Goal: Task Accomplishment & Management: Complete application form

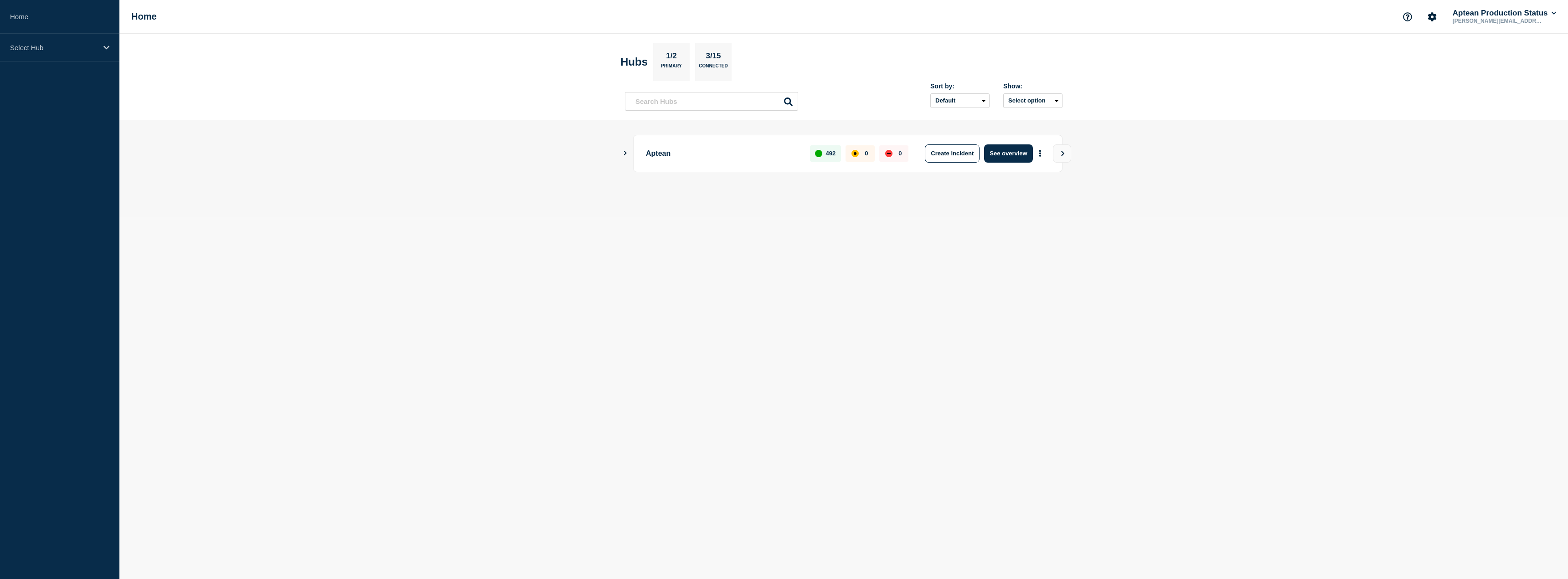
click at [624, 153] on icon "Show Connected Hubs" at bounding box center [625, 153] width 6 height 4
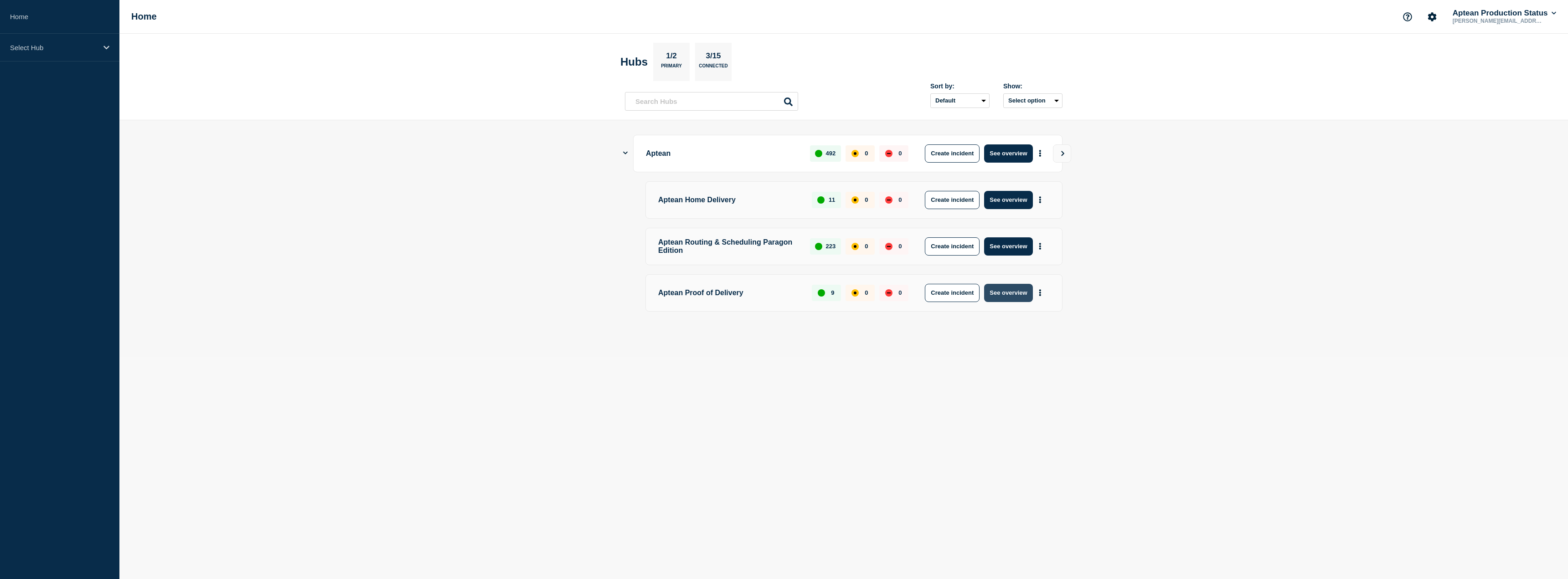
click at [1009, 300] on button "See overview" at bounding box center [1008, 293] width 48 height 18
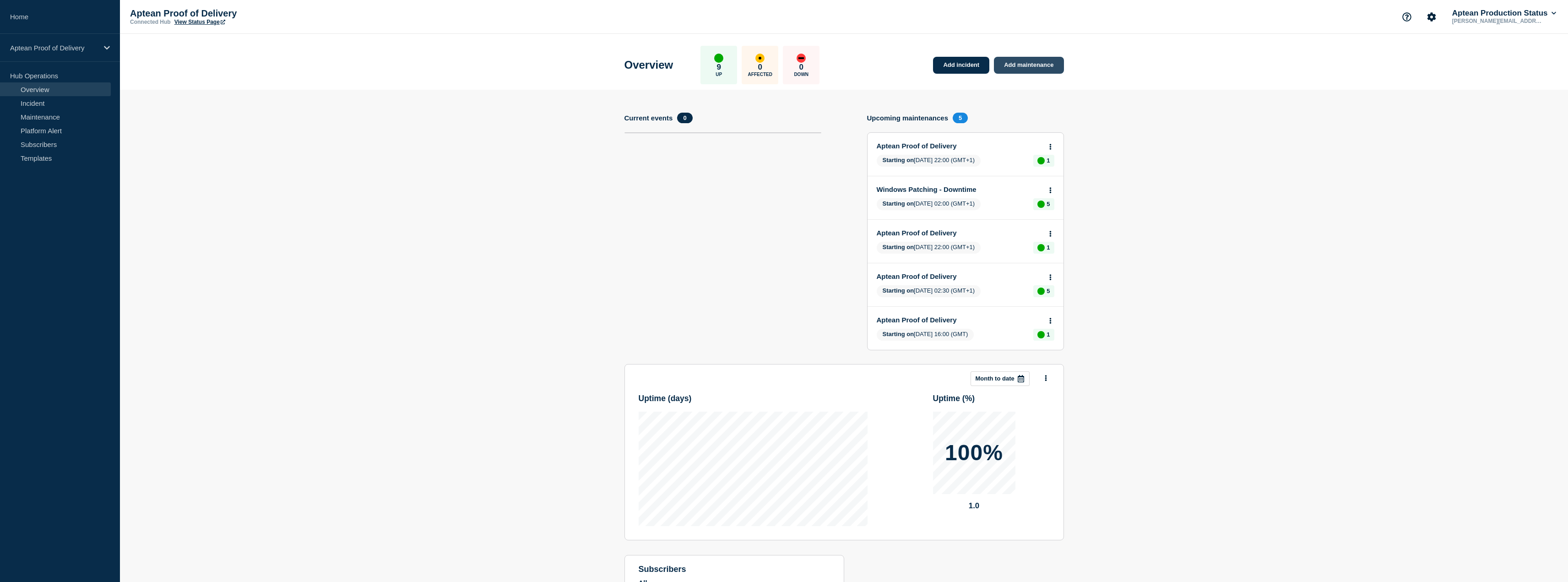
click at [1043, 61] on link "Add maintenance" at bounding box center [1029, 65] width 70 height 17
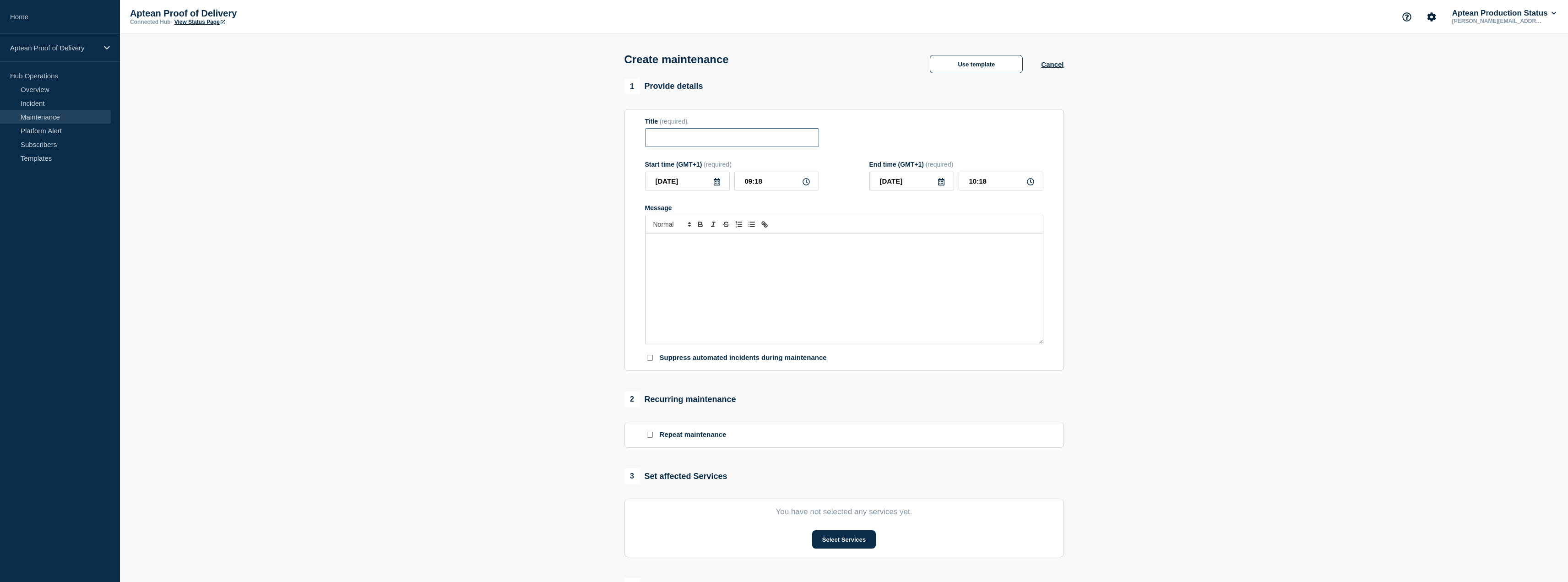
click at [705, 143] on input "Title" at bounding box center [732, 138] width 174 height 19
click at [1044, 68] on button "Cancel" at bounding box center [1052, 64] width 23 height 8
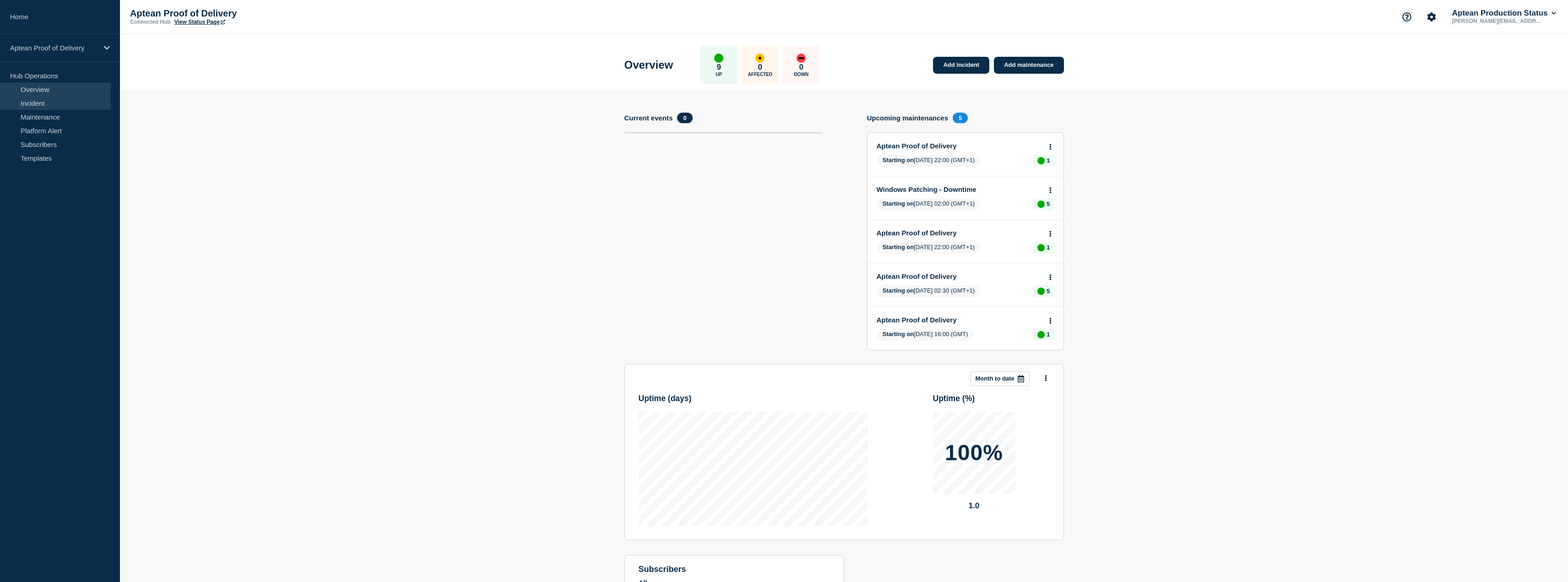
click at [50, 101] on link "Incident" at bounding box center [55, 103] width 111 height 13
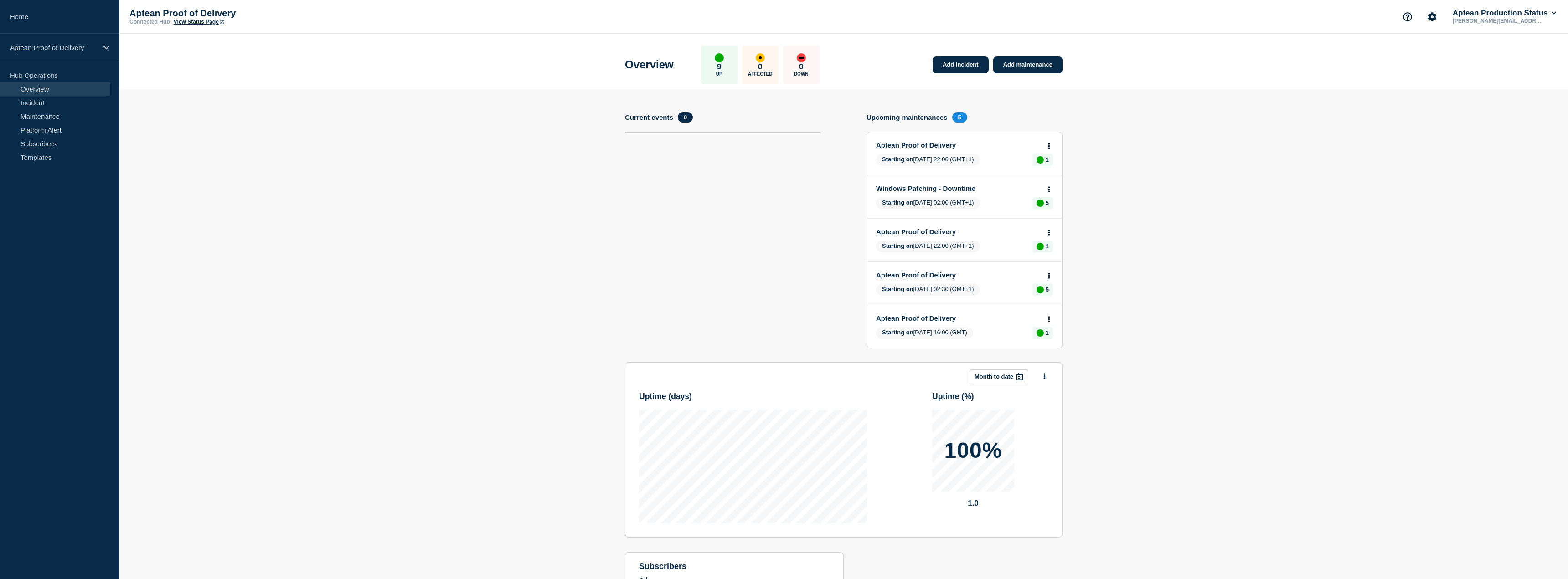
click at [54, 92] on link "Overview" at bounding box center [55, 89] width 110 height 13
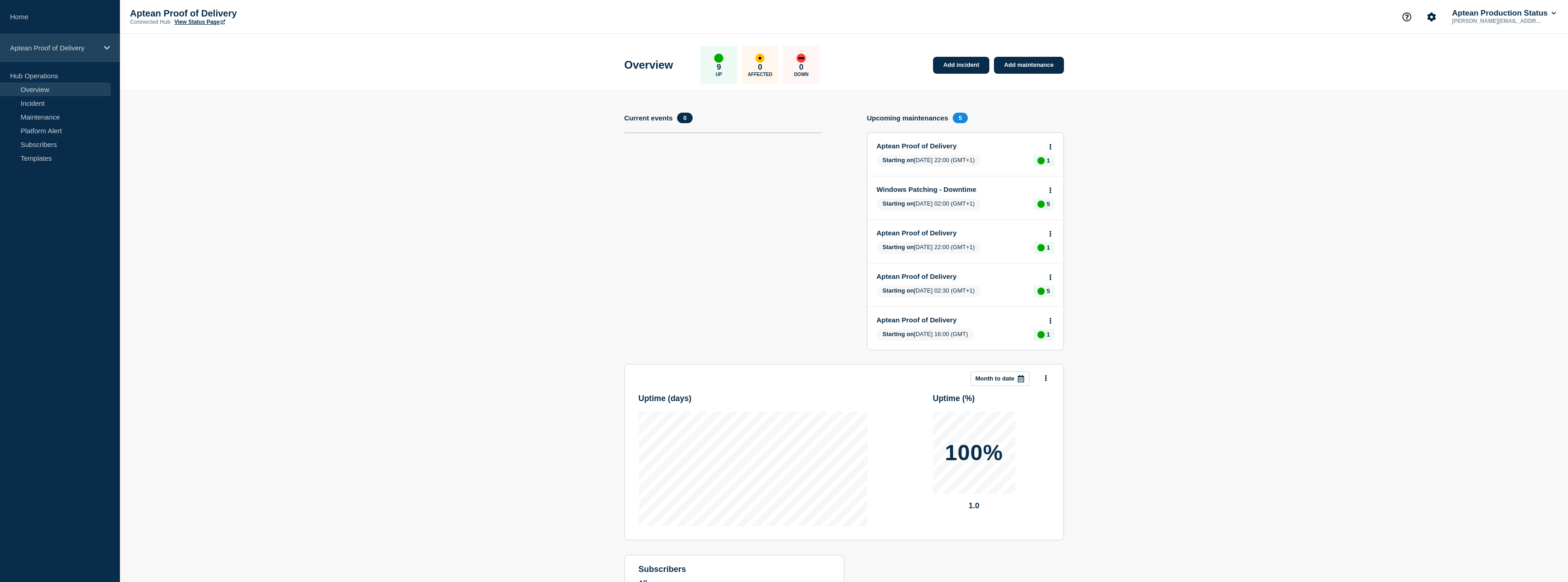
click at [74, 56] on div "Aptean Proof of Delivery" at bounding box center [60, 48] width 120 height 28
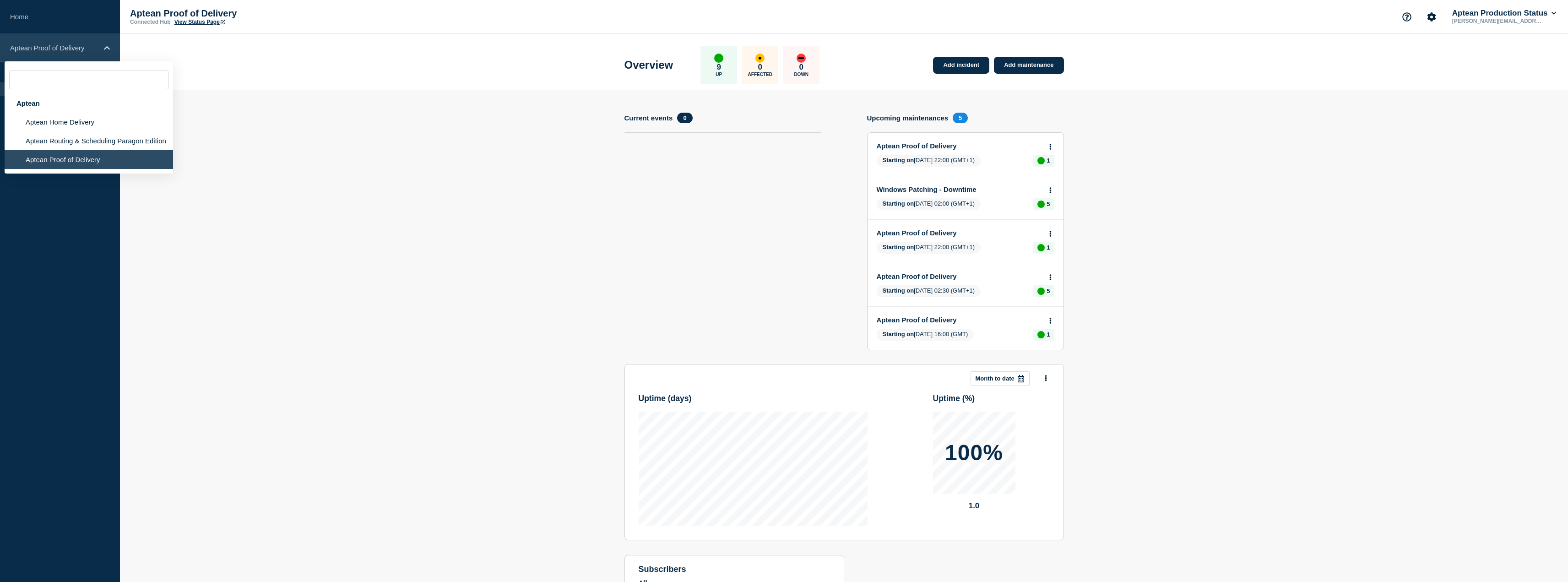
click at [82, 52] on div "Aptean Proof of Delivery" at bounding box center [60, 48] width 120 height 28
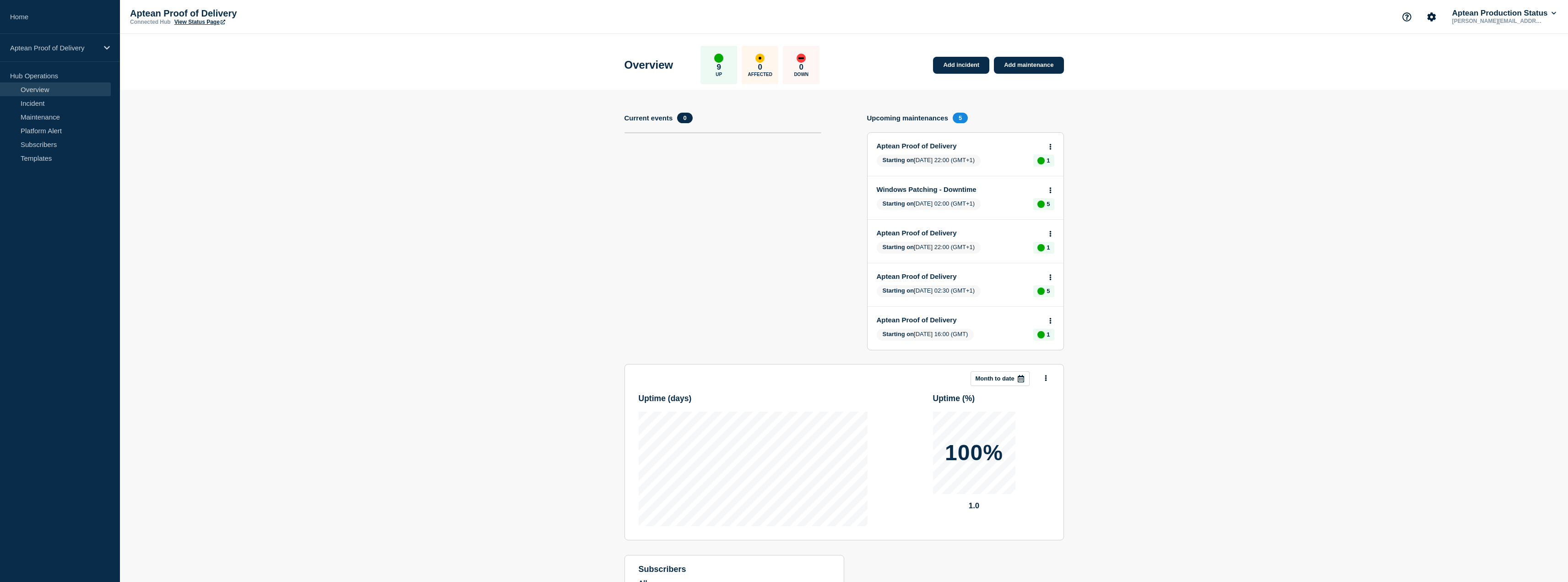
click at [908, 119] on h4 "Upcoming maintenances" at bounding box center [907, 117] width 81 height 8
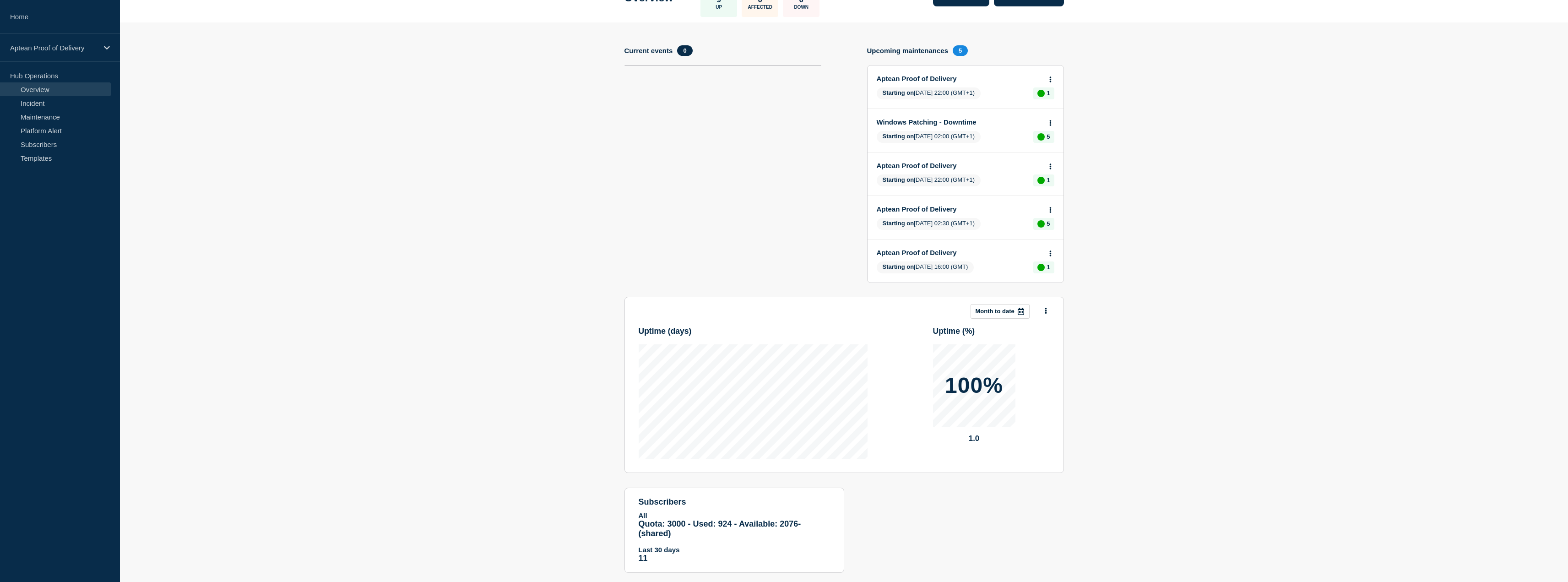
scroll to position [86, 0]
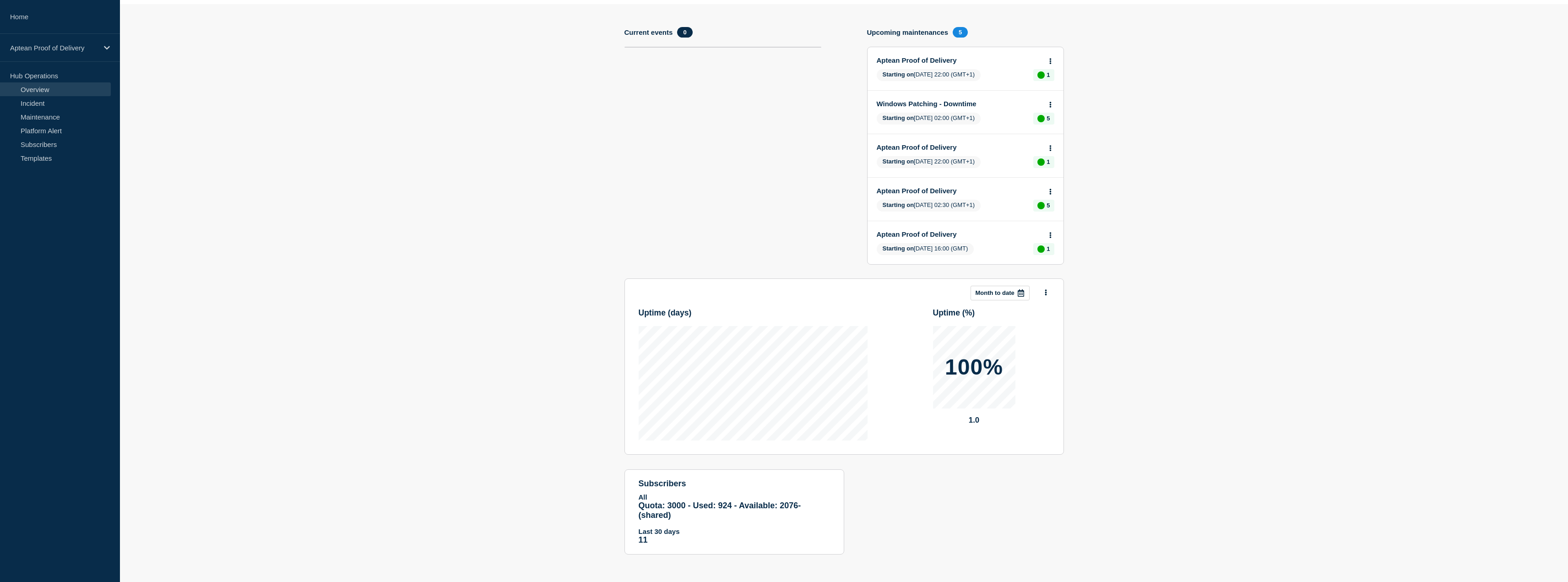
click at [1012, 297] on div at bounding box center [1020, 293] width 17 height 13
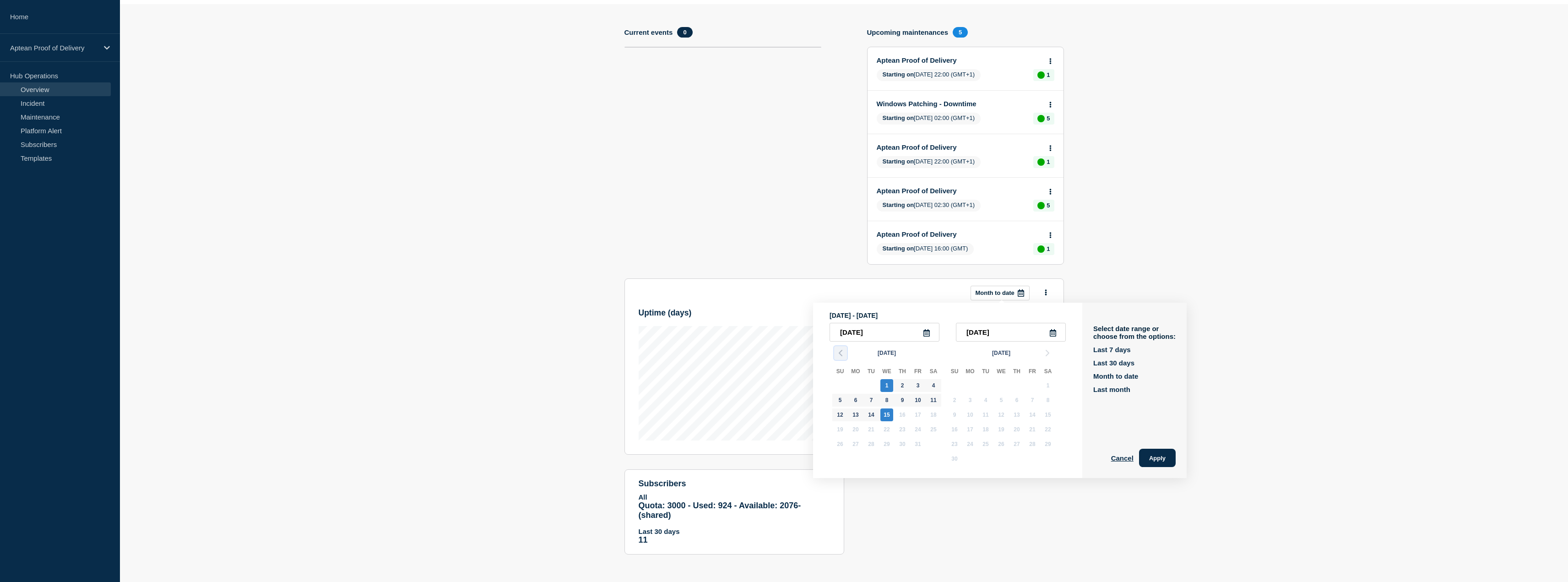
click at [839, 352] on icon "button" at bounding box center [841, 353] width 11 height 11
click at [853, 384] on div "1" at bounding box center [855, 385] width 13 height 13
type input "[DATE]"
click at [870, 440] on div "30" at bounding box center [871, 444] width 13 height 13
type input "[DATE]"
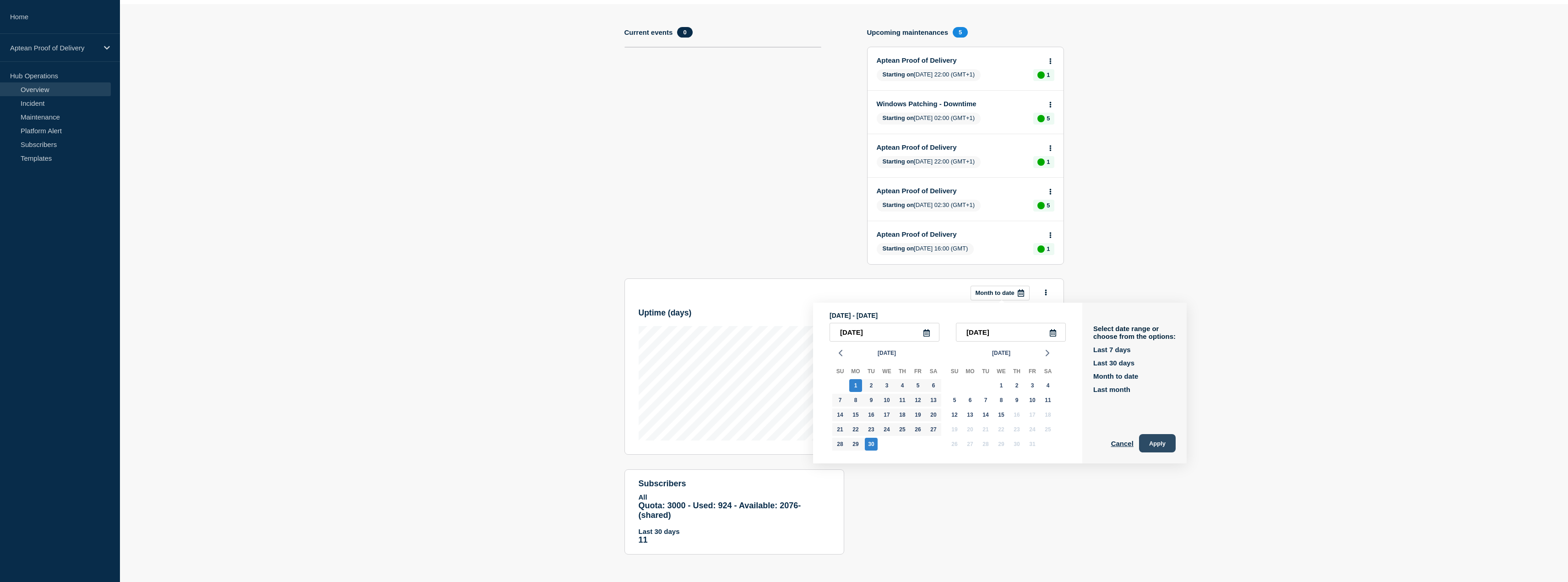
click at [1158, 443] on button "Apply" at bounding box center [1157, 443] width 37 height 18
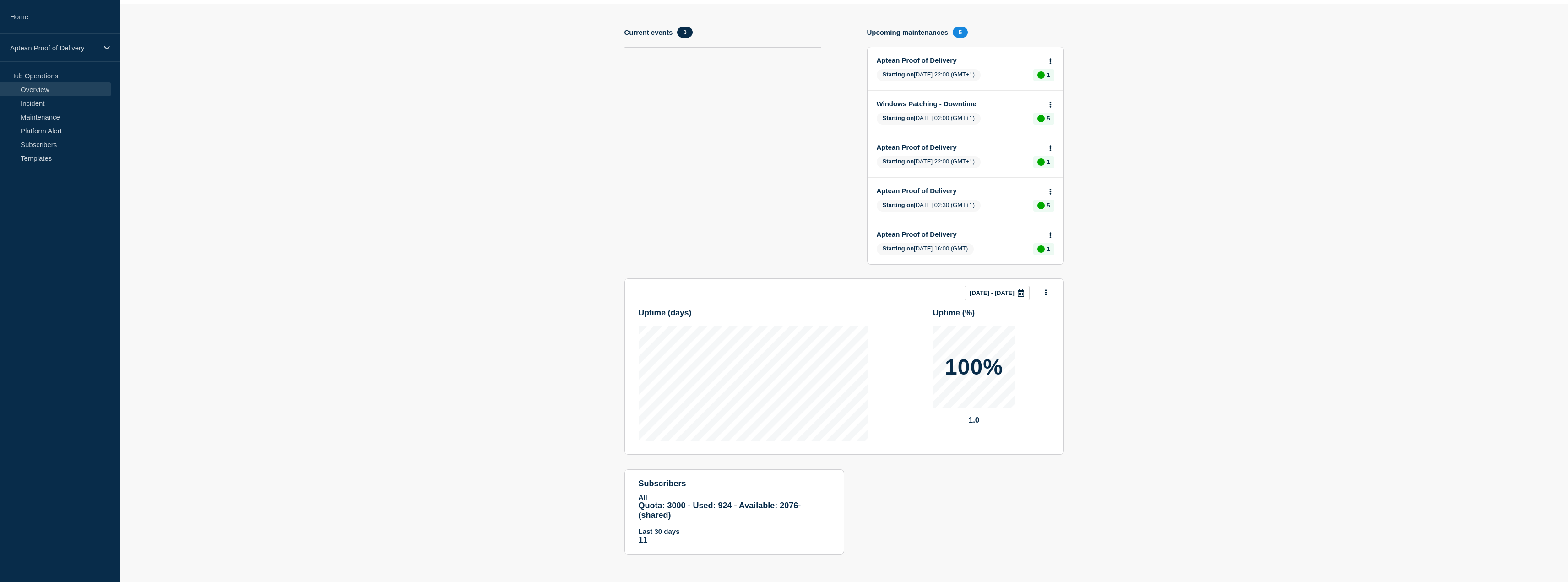
click at [748, 225] on section "Current events 0" at bounding box center [723, 152] width 197 height 251
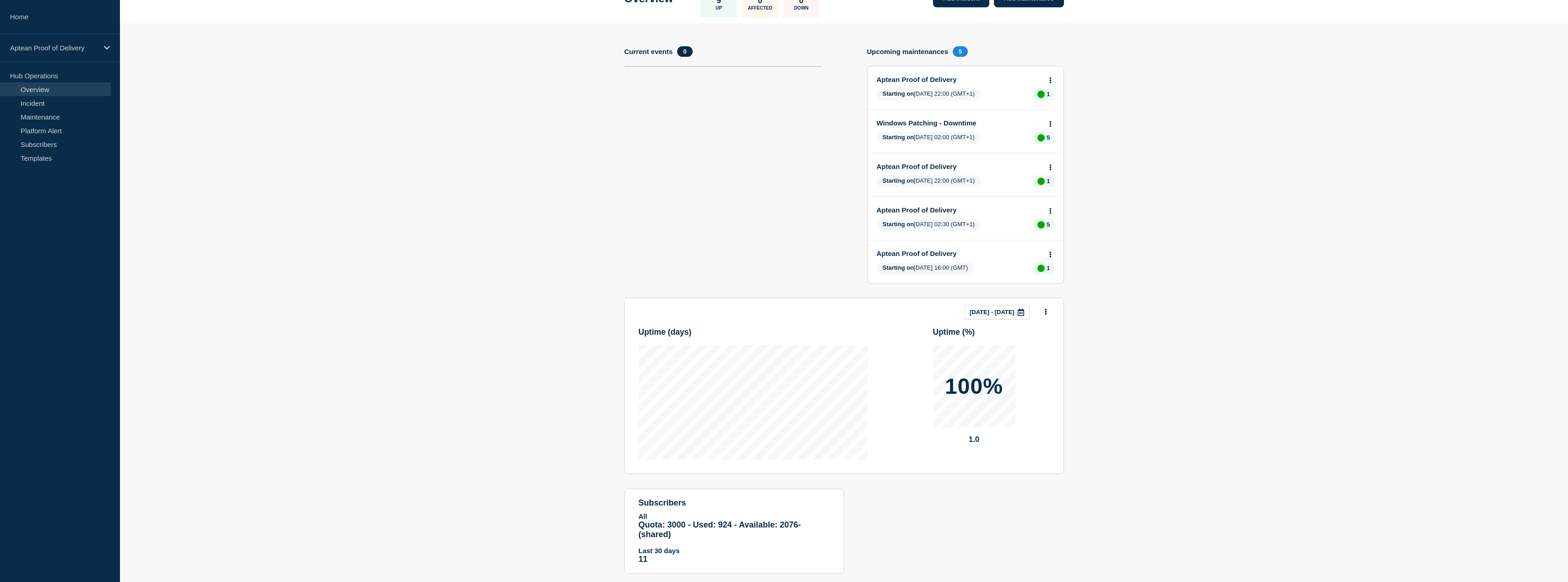
scroll to position [0, 0]
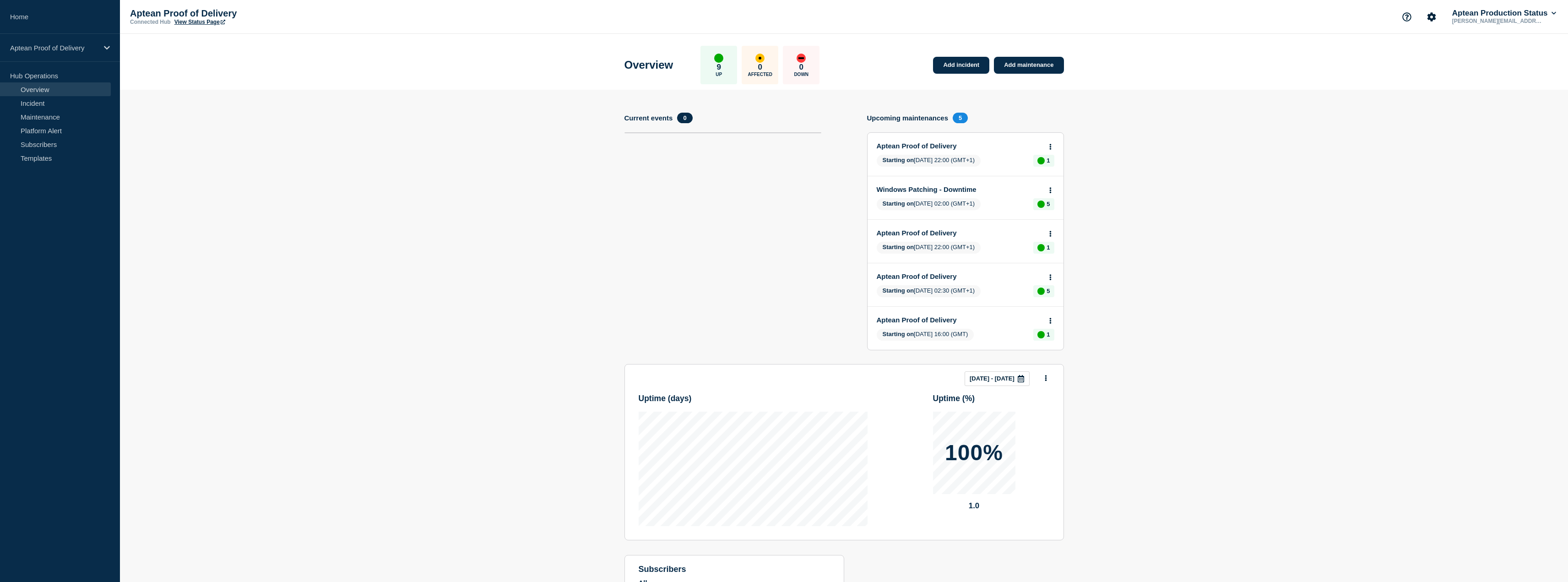
click at [1047, 147] on button at bounding box center [1050, 147] width 8 height 8
click at [1066, 168] on link "View maintenance" at bounding box center [1050, 169] width 52 height 7
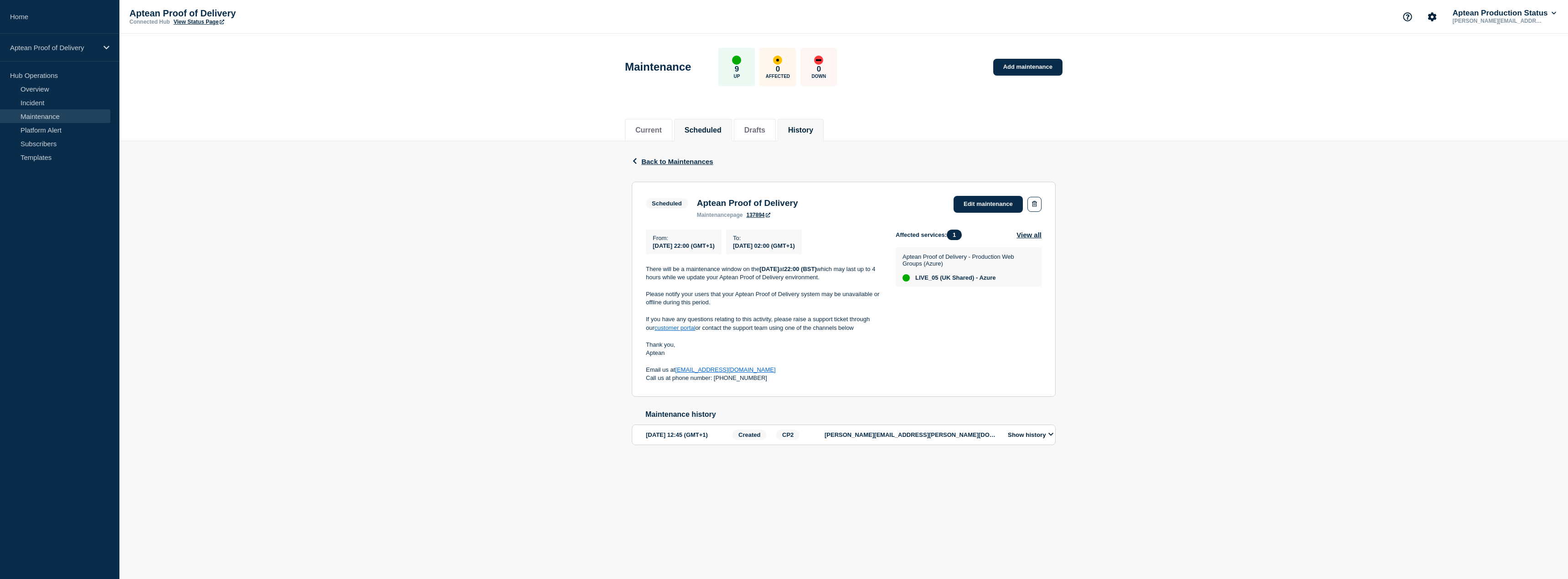
click at [799, 127] on li "History" at bounding box center [801, 130] width 46 height 23
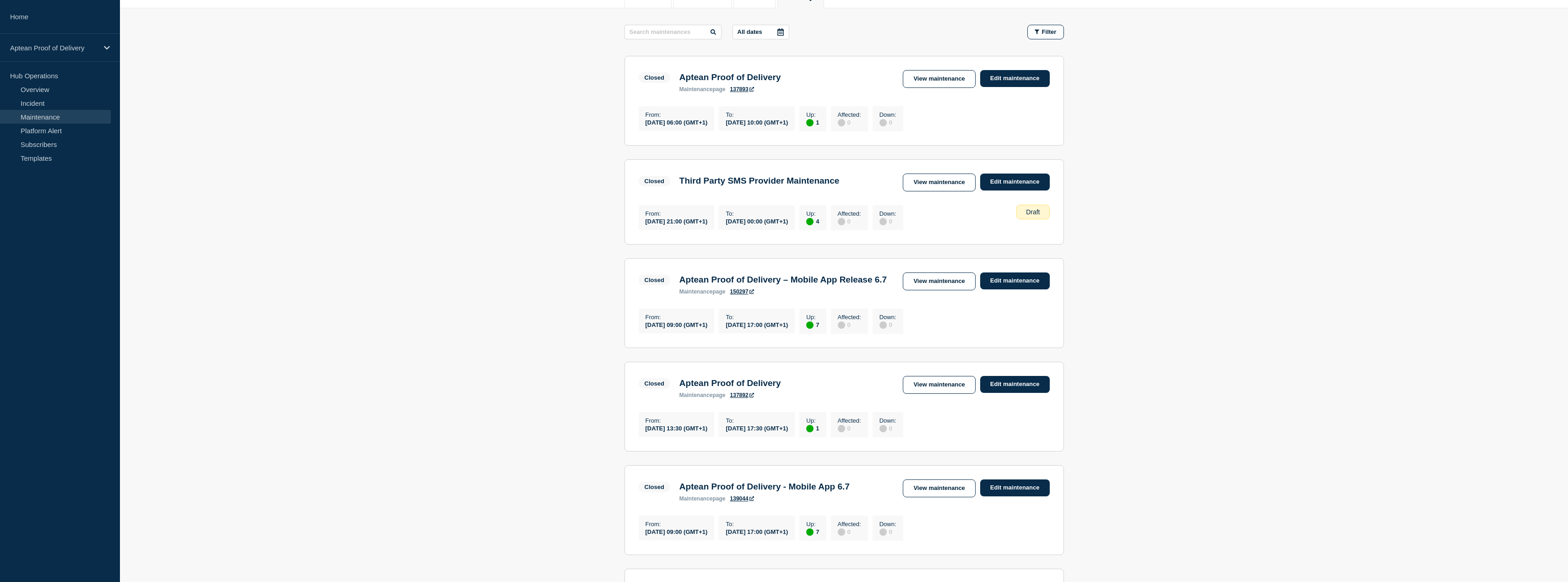
scroll to position [138, 0]
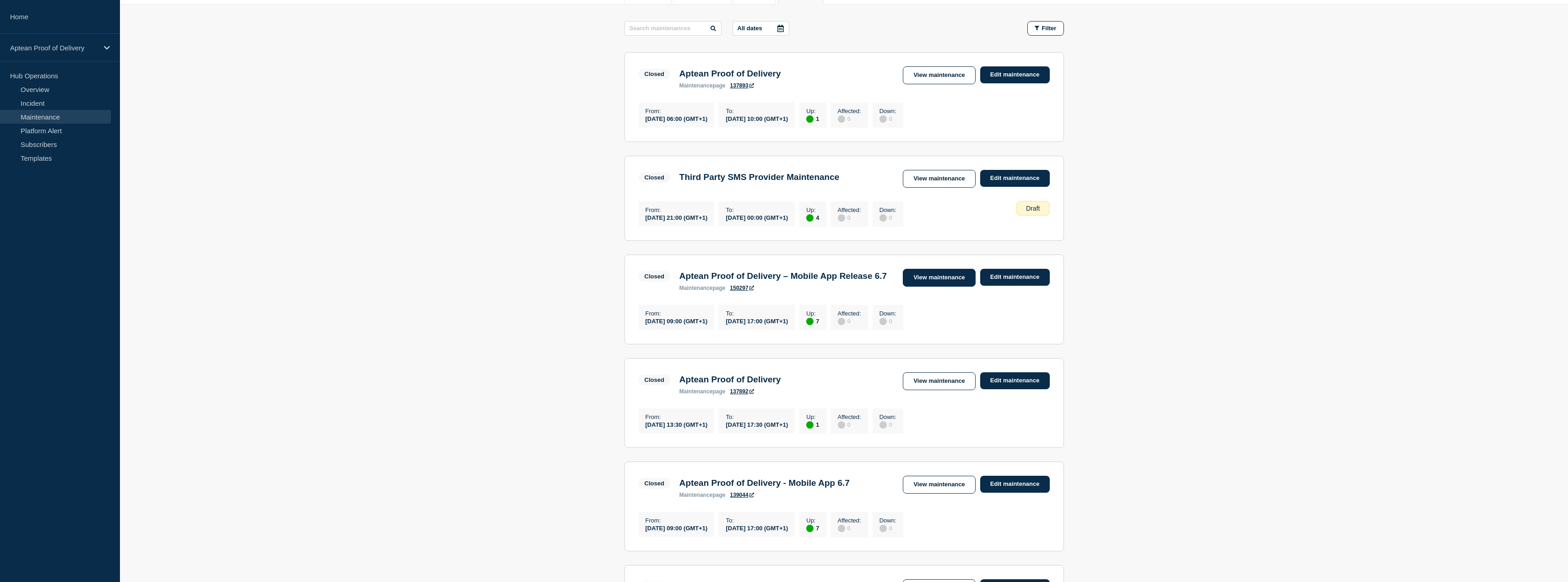
click at [921, 284] on link "View maintenance" at bounding box center [939, 278] width 72 height 18
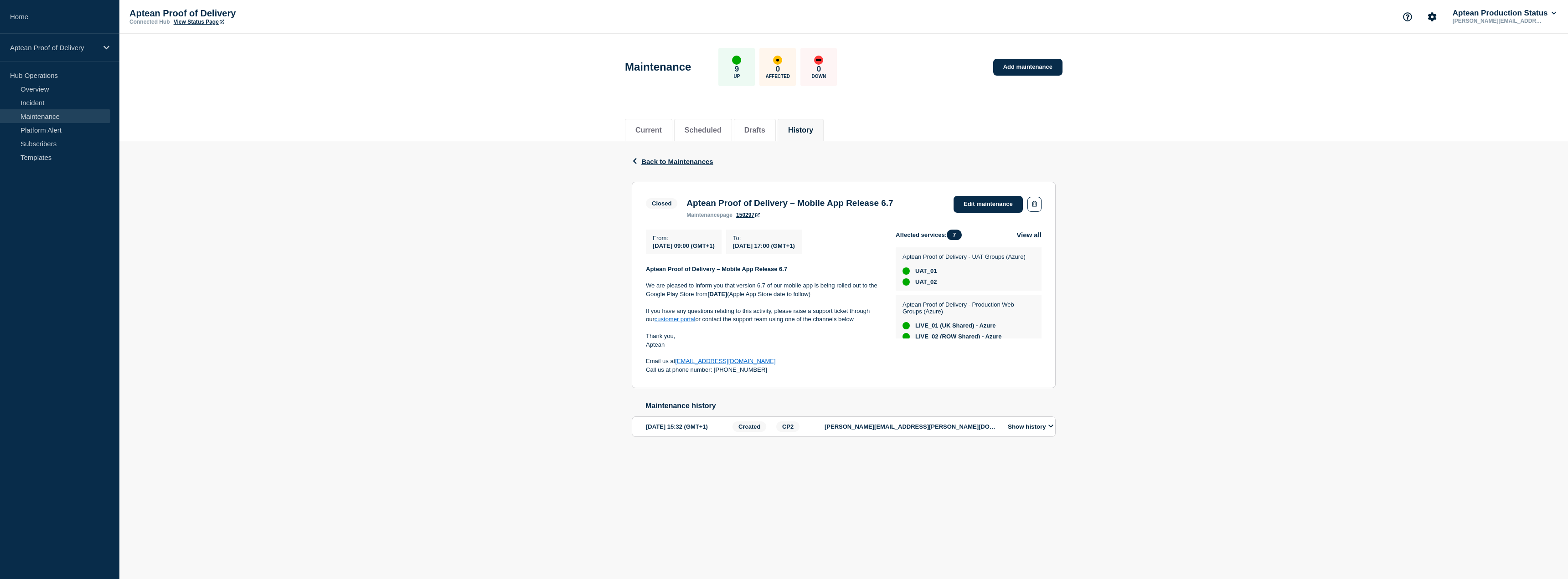
drag, startPoint x: 776, startPoint y: 375, endPoint x: 636, endPoint y: 272, distance: 173.8
click at [636, 272] on section "Closed Aptean Proof of Delivery – Mobile App Release 6.7 maintenance page 15029…" at bounding box center [844, 285] width 424 height 207
copy div "Aptean Proof of Delivery – Mobile App Release 6.7 We are pleased to inform you …"
click at [1018, 72] on link "Add maintenance" at bounding box center [1028, 68] width 69 height 17
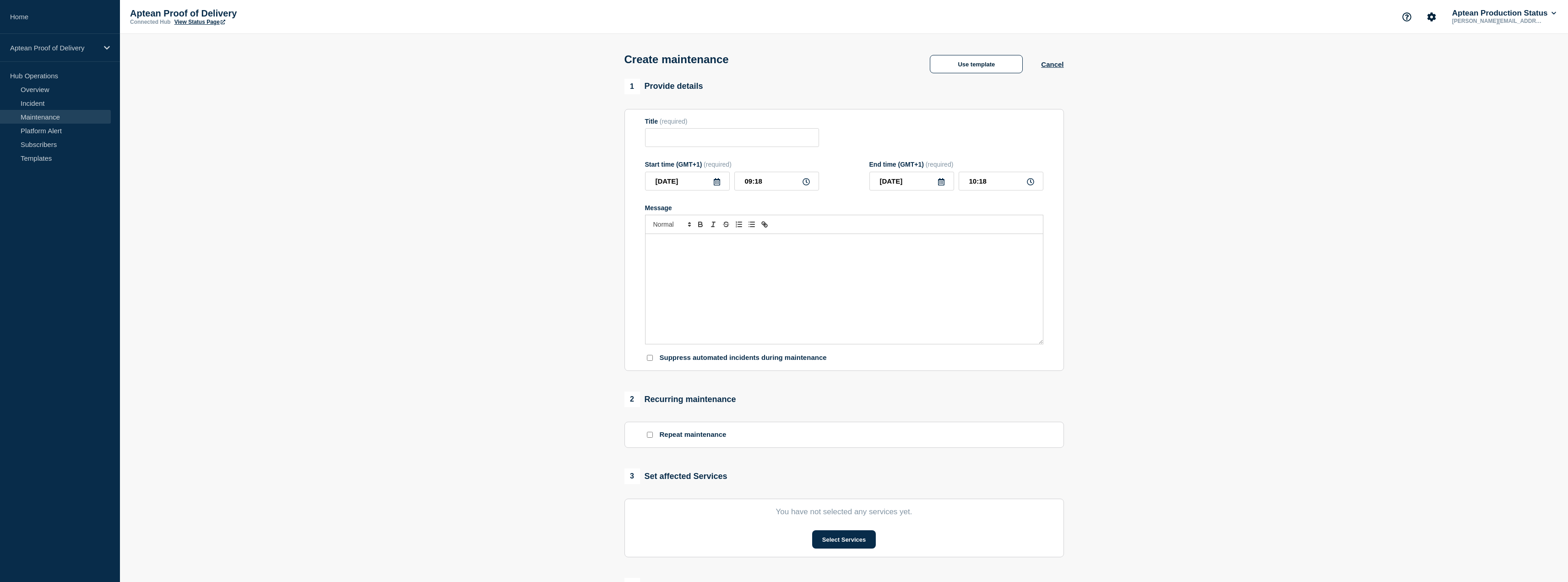
click at [737, 261] on div "Message" at bounding box center [844, 289] width 397 height 110
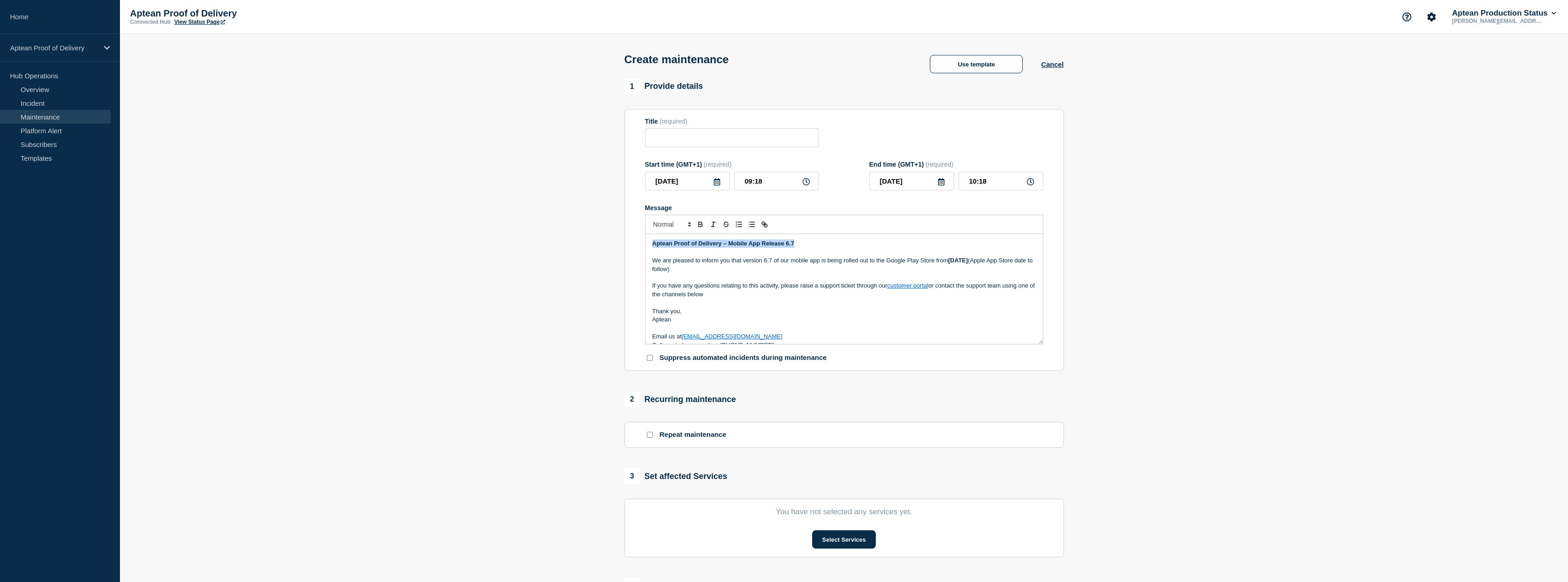
drag, startPoint x: 801, startPoint y: 242, endPoint x: 599, endPoint y: 238, distance: 202.0
click at [599, 238] on section "1 Provide details Title (required) Start time (GMT+1) (required) [DATE] 09:18 E…" at bounding box center [844, 396] width 1448 height 635
copy strong "Aptean Proof of Delivery – Mobile App Release 6.7"
click at [710, 141] on input "Title" at bounding box center [732, 138] width 174 height 19
paste input "Aptean Proof of Delivery – Mobile App Release 6.7"
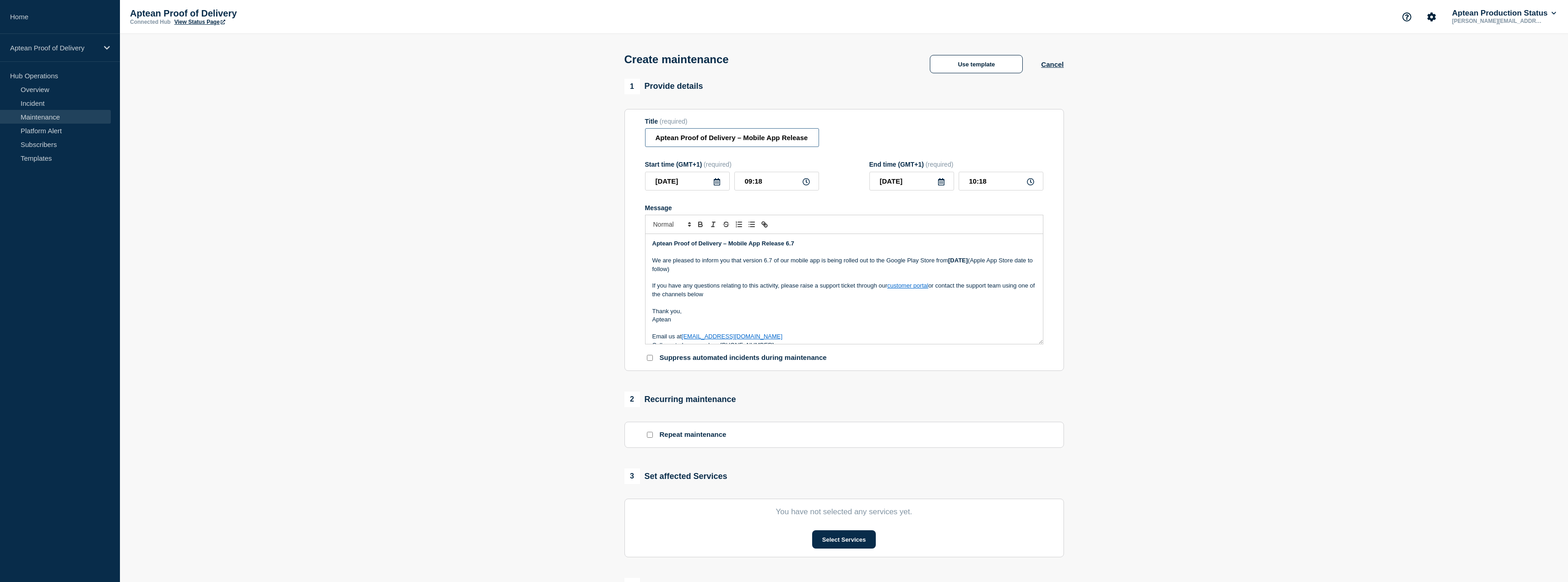
scroll to position [0, 11]
type input "Aptean Proof of Delivery – Mobile App Release 6.7"
click at [757, 256] on p "Message" at bounding box center [844, 252] width 384 height 8
drag, startPoint x: 886, startPoint y: 264, endPoint x: 918, endPoint y: 263, distance: 32.0
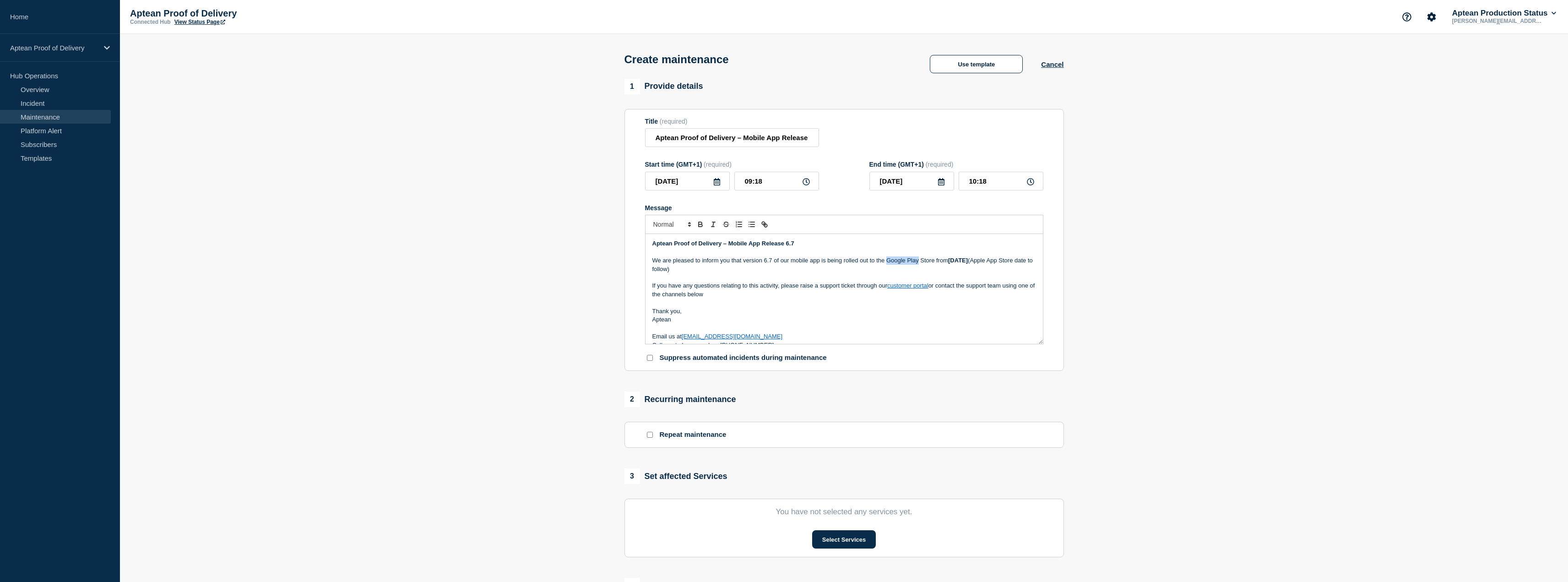
click at [918, 263] on p "We are pleased to inform you that version 6.7 of our mobile app is being rolled…" at bounding box center [844, 265] width 384 height 17
drag, startPoint x: 768, startPoint y: 271, endPoint x: 668, endPoint y: 273, distance: 100.0
click at [668, 273] on p "We are pleased to inform you that version 6.7 of our mobile app is being rolled…" at bounding box center [844, 265] width 384 height 17
drag, startPoint x: 944, startPoint y: 262, endPoint x: 981, endPoint y: 262, distance: 37.0
click at [962, 262] on strong "[DATE]" at bounding box center [952, 260] width 20 height 7
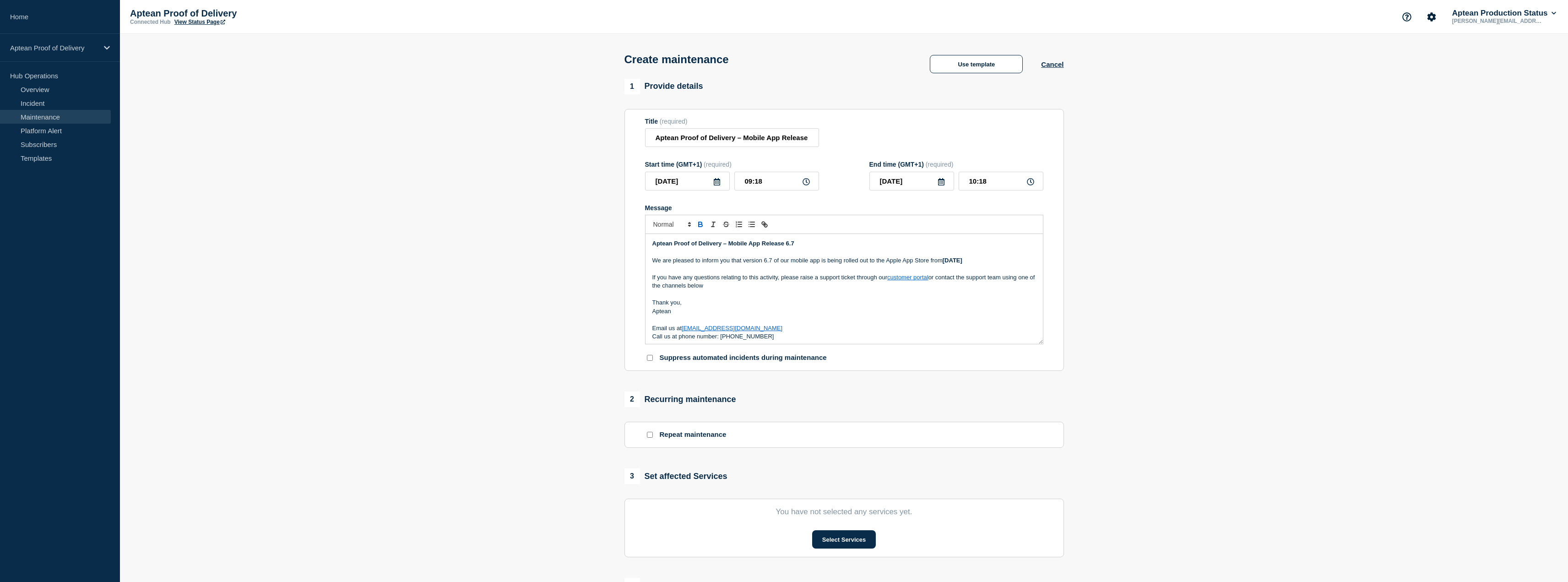
click at [956, 277] on p "If you have any questions relating to this activity, please raise a support tic…" at bounding box center [844, 282] width 384 height 17
drag, startPoint x: 980, startPoint y: 262, endPoint x: 944, endPoint y: 263, distance: 36.0
click at [944, 263] on strong "[DATE]" at bounding box center [952, 260] width 20 height 7
click at [862, 307] on p "Thank you," at bounding box center [844, 302] width 384 height 8
click at [804, 188] on input "09:18" at bounding box center [776, 181] width 85 height 19
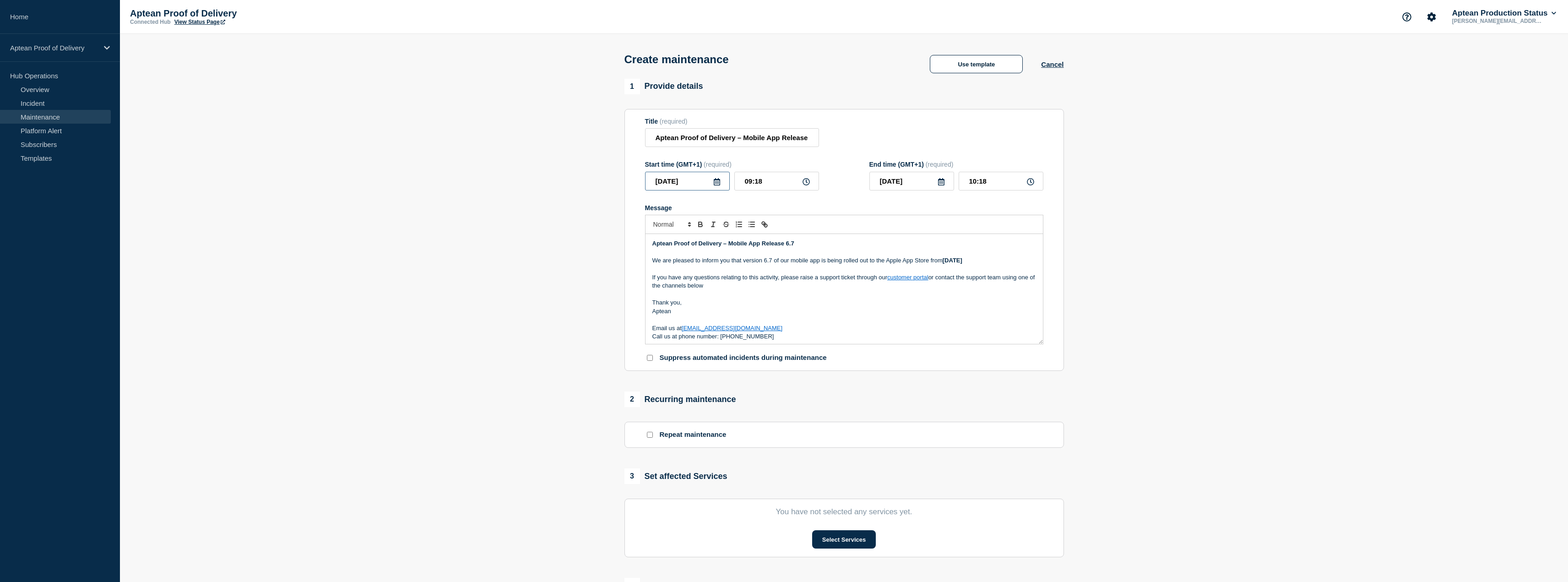
click at [722, 187] on input "[DATE]" at bounding box center [687, 181] width 85 height 19
click at [772, 182] on input "09:18" at bounding box center [776, 181] width 85 height 19
drag, startPoint x: 772, startPoint y: 182, endPoint x: 710, endPoint y: 180, distance: 62.0
click at [710, 180] on div "[DATE] 09:18" at bounding box center [732, 181] width 174 height 19
type input "10:00"
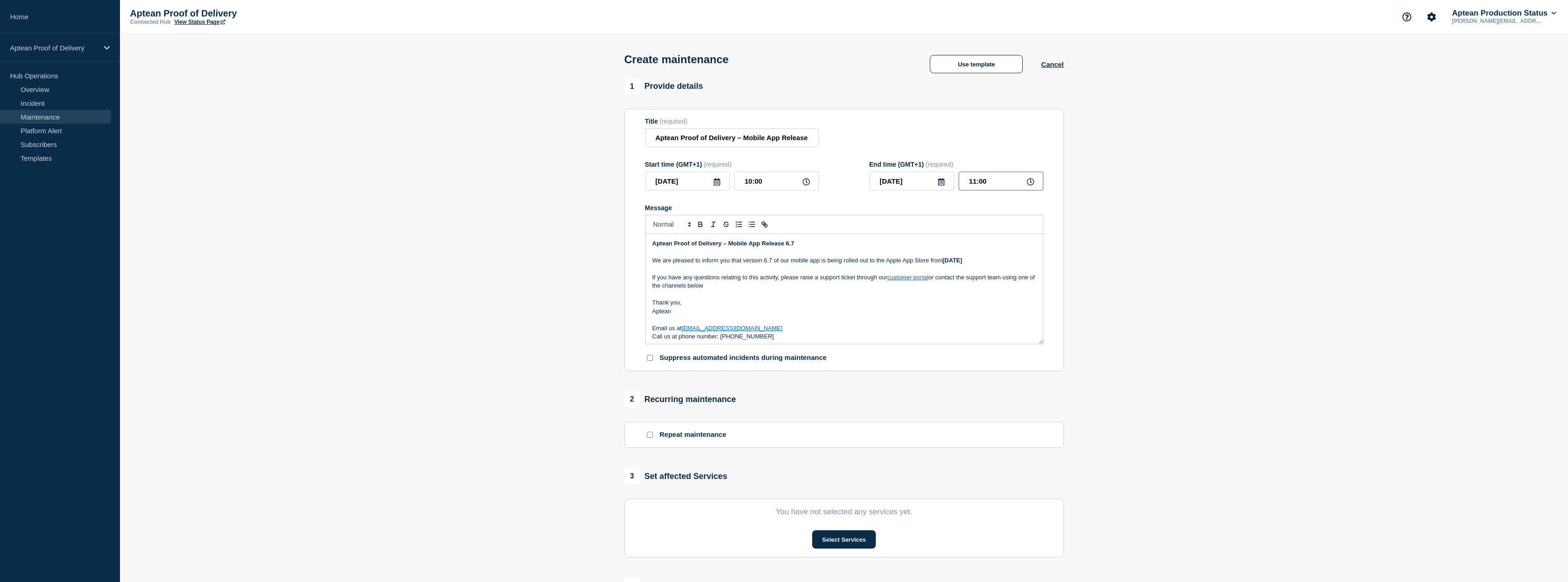
drag, startPoint x: 996, startPoint y: 174, endPoint x: 943, endPoint y: 173, distance: 53.0
click at [943, 173] on div "End time (GMT+1) (required) [DATE] 11:00" at bounding box center [956, 175] width 174 height 30
type input "17:00"
drag, startPoint x: 767, startPoint y: 185, endPoint x: 724, endPoint y: 178, distance: 43.6
click at [724, 178] on div "[DATE] 10:00" at bounding box center [732, 181] width 174 height 19
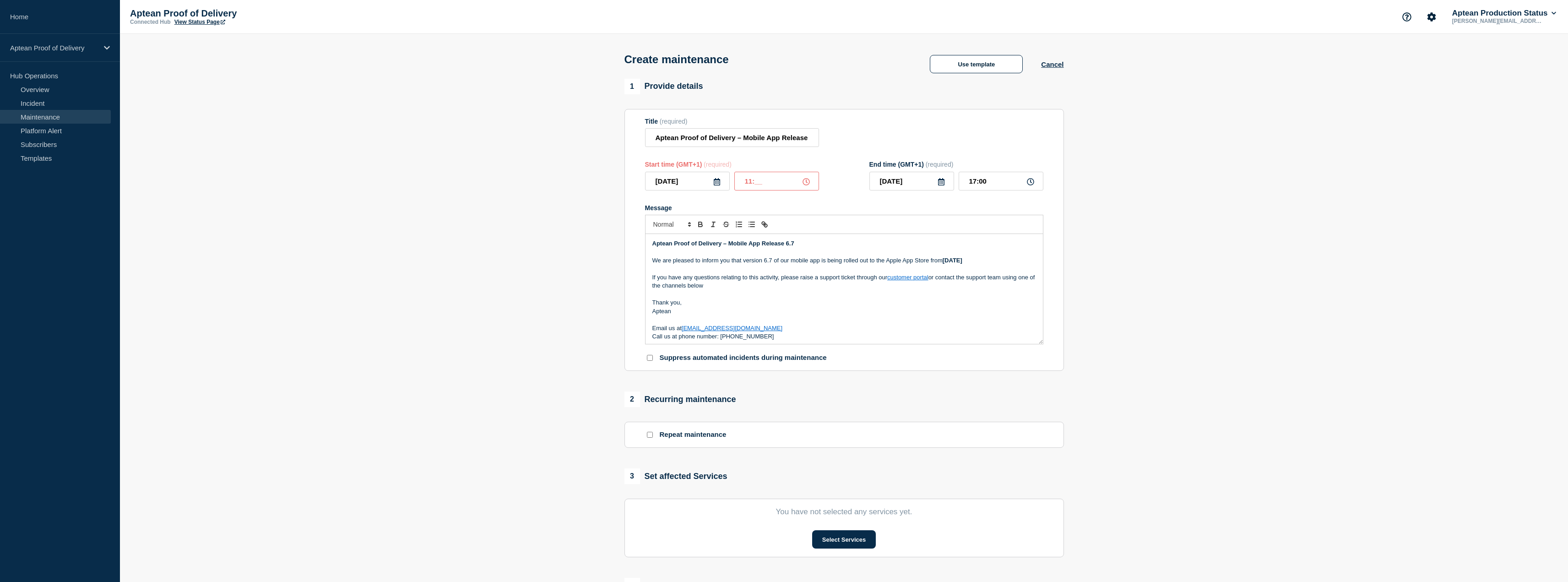
click at [544, 232] on section "1 Provide details Title (required) Aptean Proof of Delivery – Mobile App Releas…" at bounding box center [844, 396] width 1448 height 635
click at [787, 179] on input "11:__" at bounding box center [776, 181] width 85 height 19
click at [759, 183] on input "11:__" at bounding box center [776, 181] width 85 height 19
click at [755, 183] on input "11:__" at bounding box center [776, 181] width 85 height 19
type input "11:00"
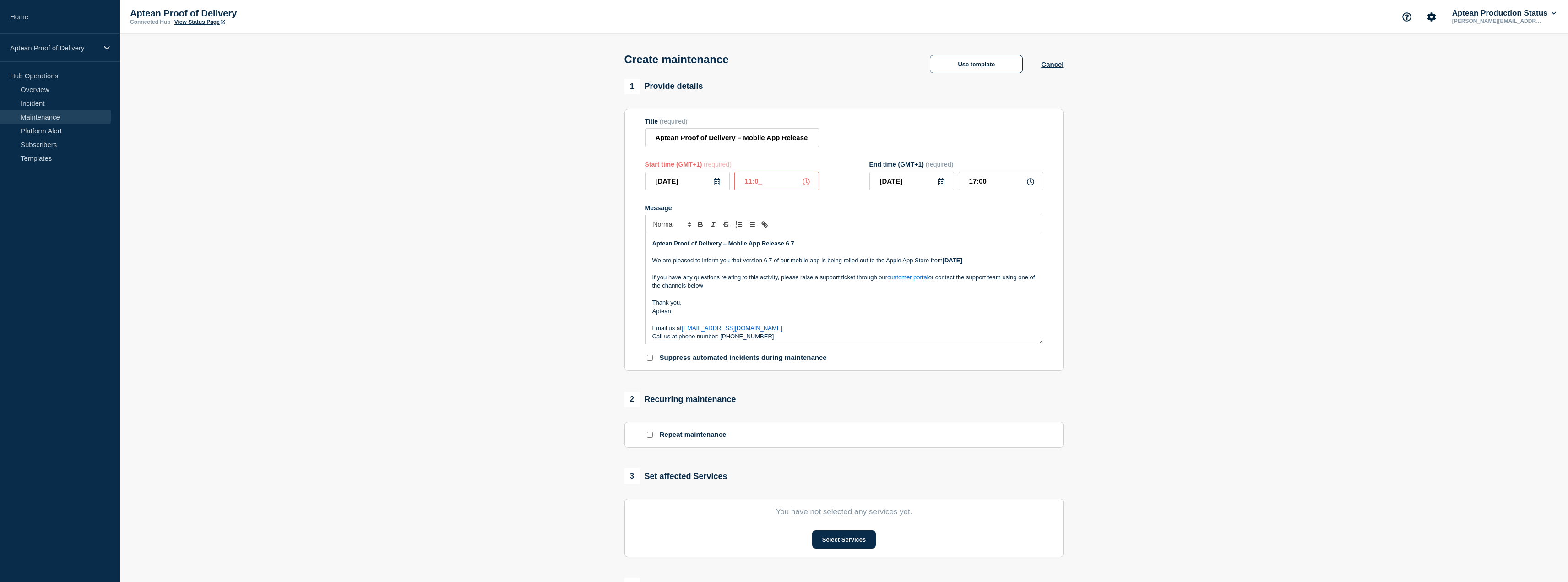
type input "18:00"
click at [575, 235] on section "1 Provide details Title (required) Aptean Proof of Delivery – Mobile App Releas…" at bounding box center [844, 396] width 1448 height 635
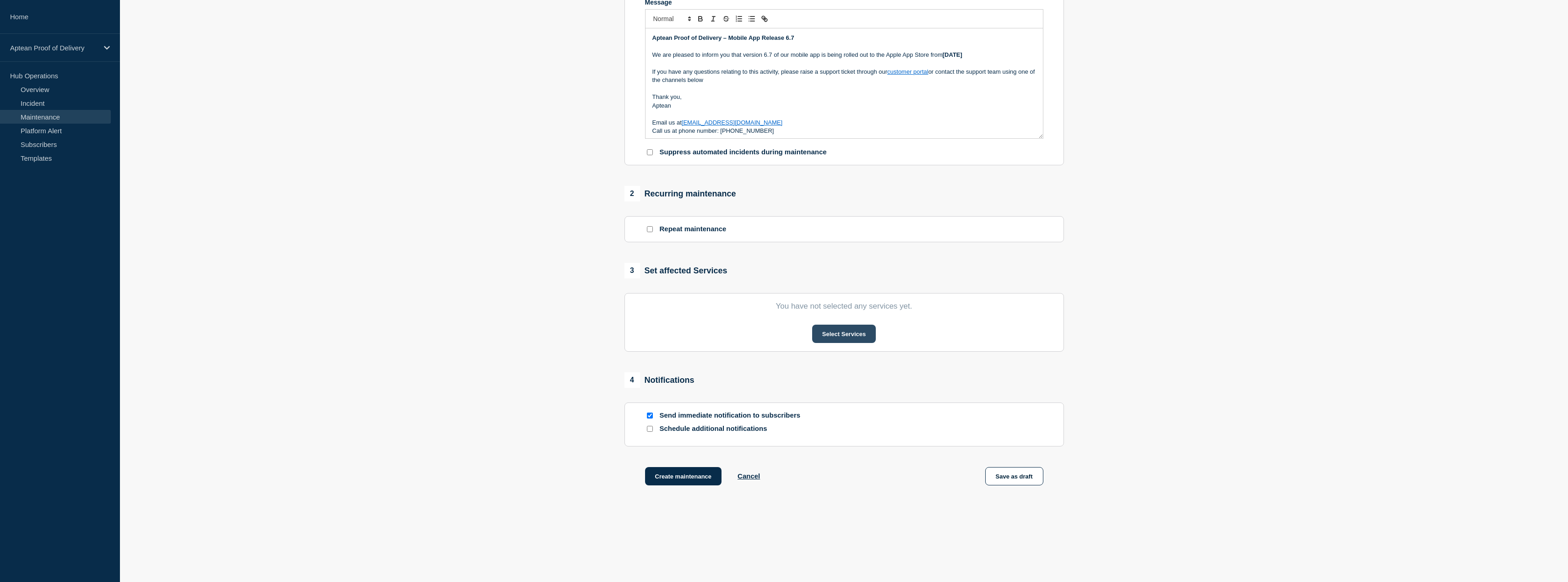
scroll to position [216, 0]
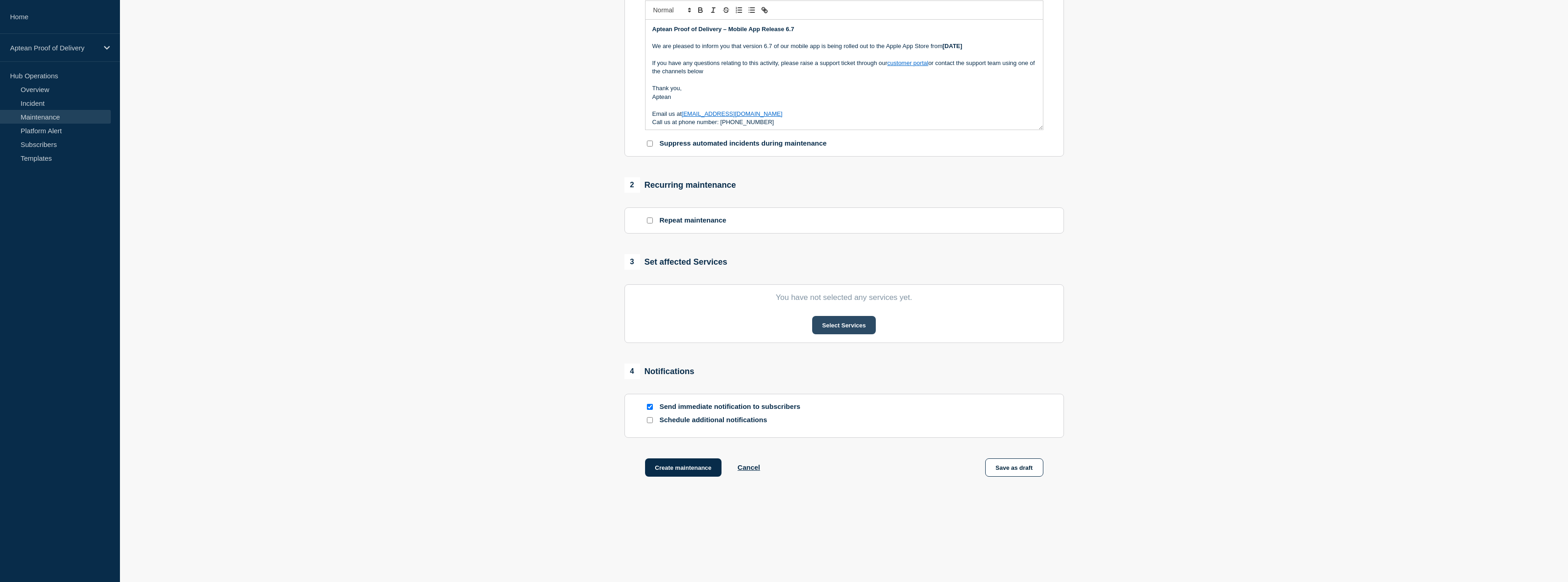
click at [863, 323] on button "Select Services" at bounding box center [844, 325] width 64 height 18
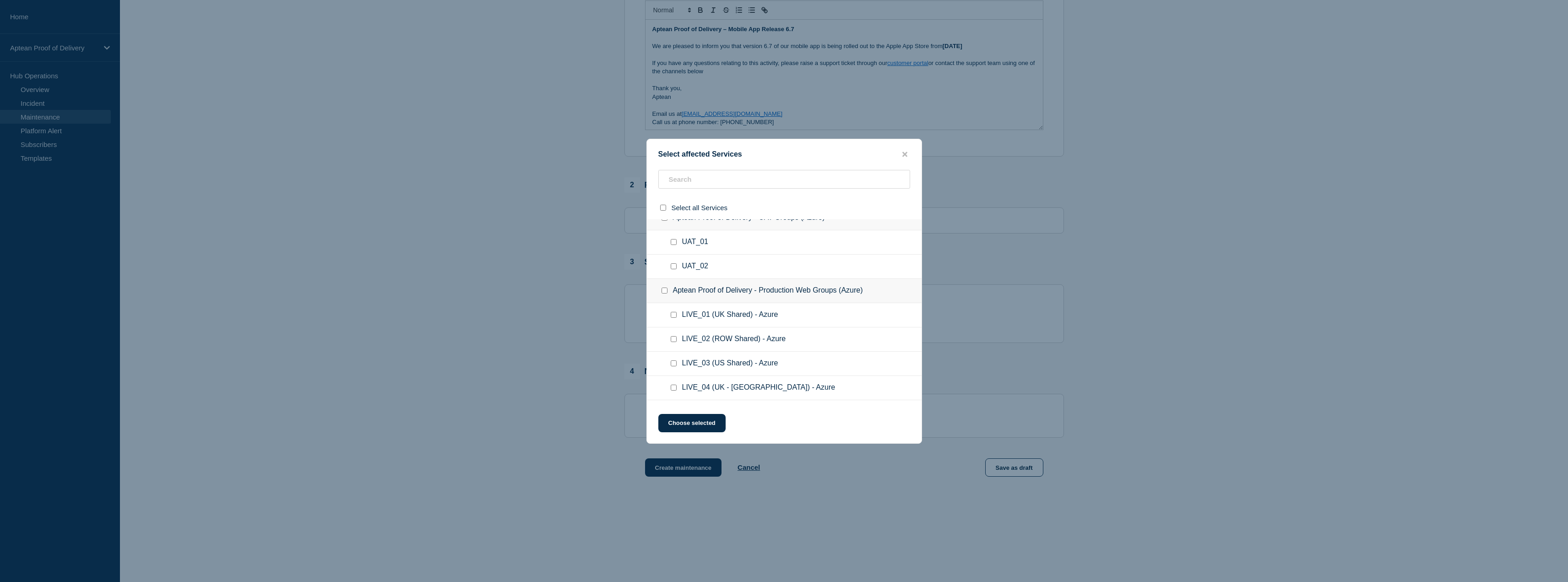
scroll to position [108, 0]
click at [661, 270] on input "Aptean Proof of Delivery - Production Web Groups (Azure) checkbox" at bounding box center [664, 268] width 6 height 6
checkbox input "true"
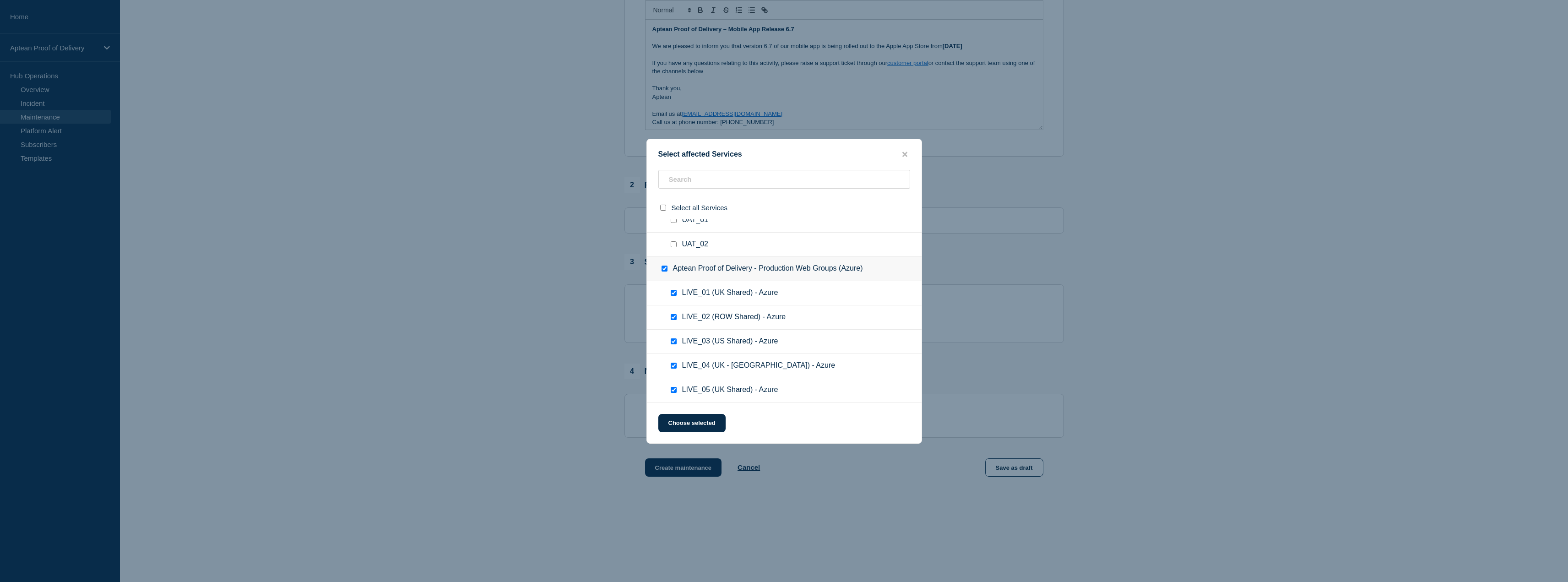
checkbox input "true"
click at [666, 243] on input "Aptean Proof of Delivery - UAT Groups (Azure) checkbox" at bounding box center [664, 241] width 6 height 6
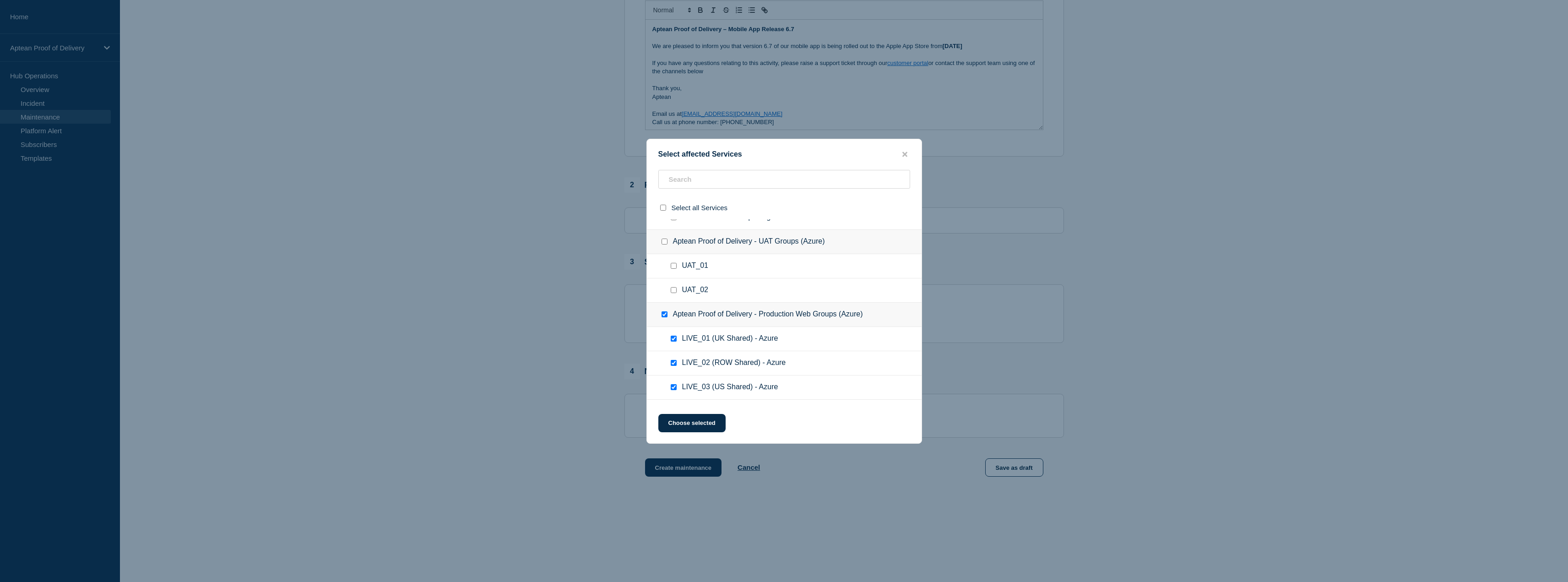
checkbox input "true"
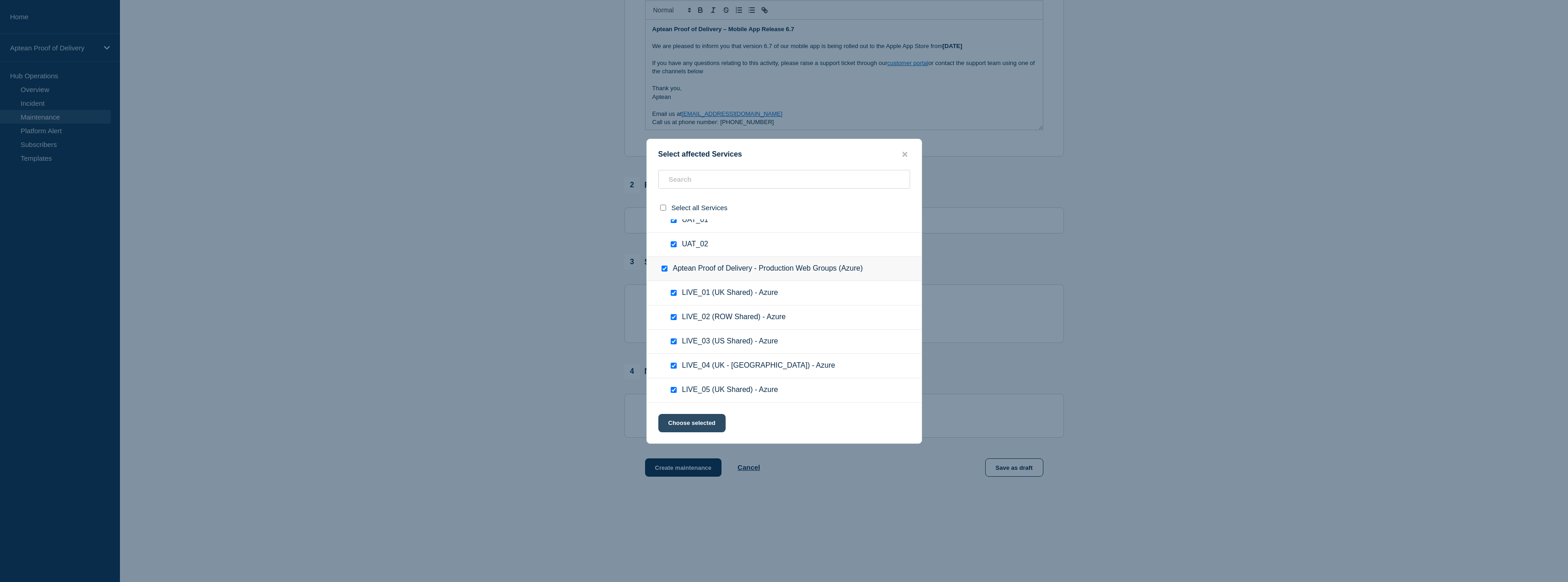
click at [693, 429] on button "Choose selected" at bounding box center [692, 423] width 67 height 18
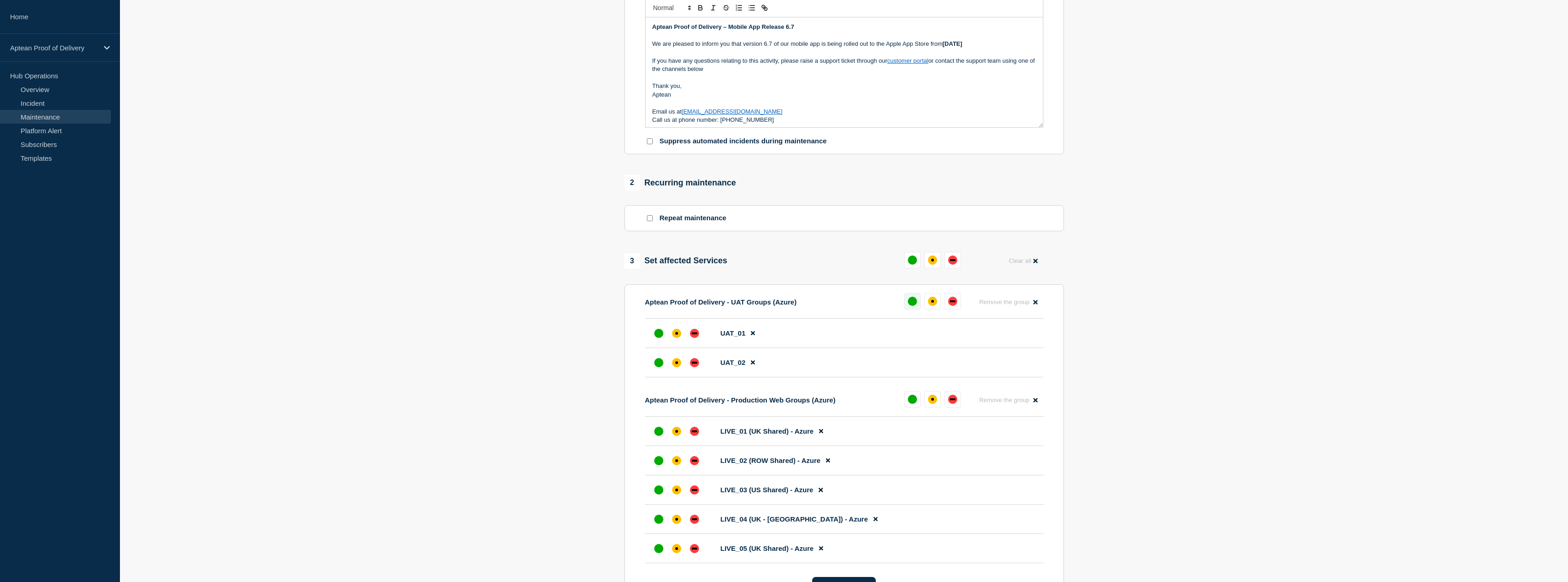
click at [905, 300] on button at bounding box center [912, 301] width 17 height 17
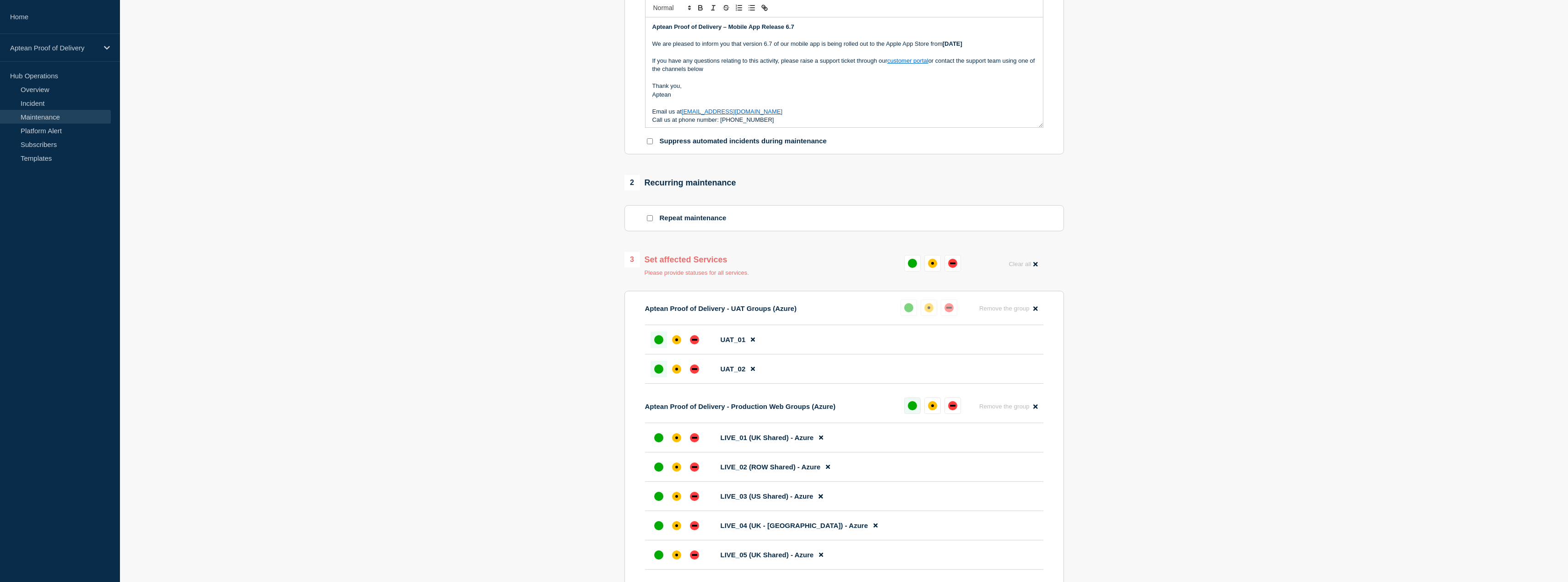
click at [907, 411] on button at bounding box center [912, 405] width 17 height 17
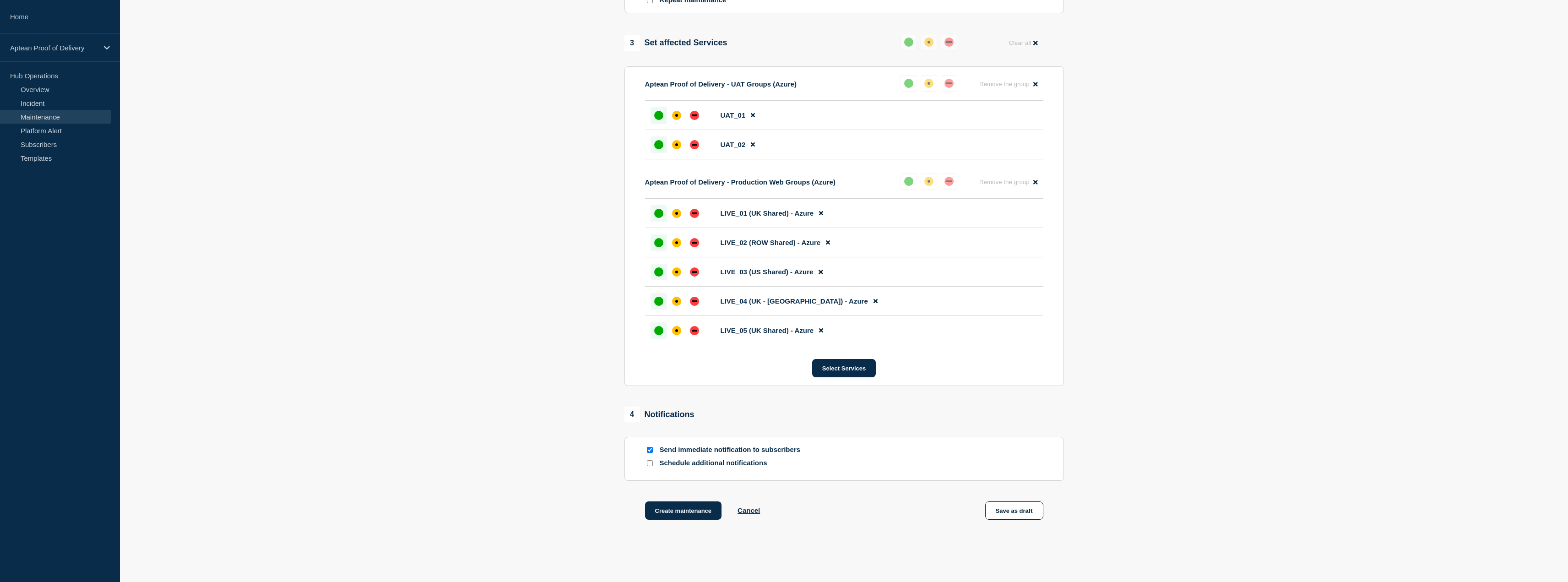
scroll to position [480, 0]
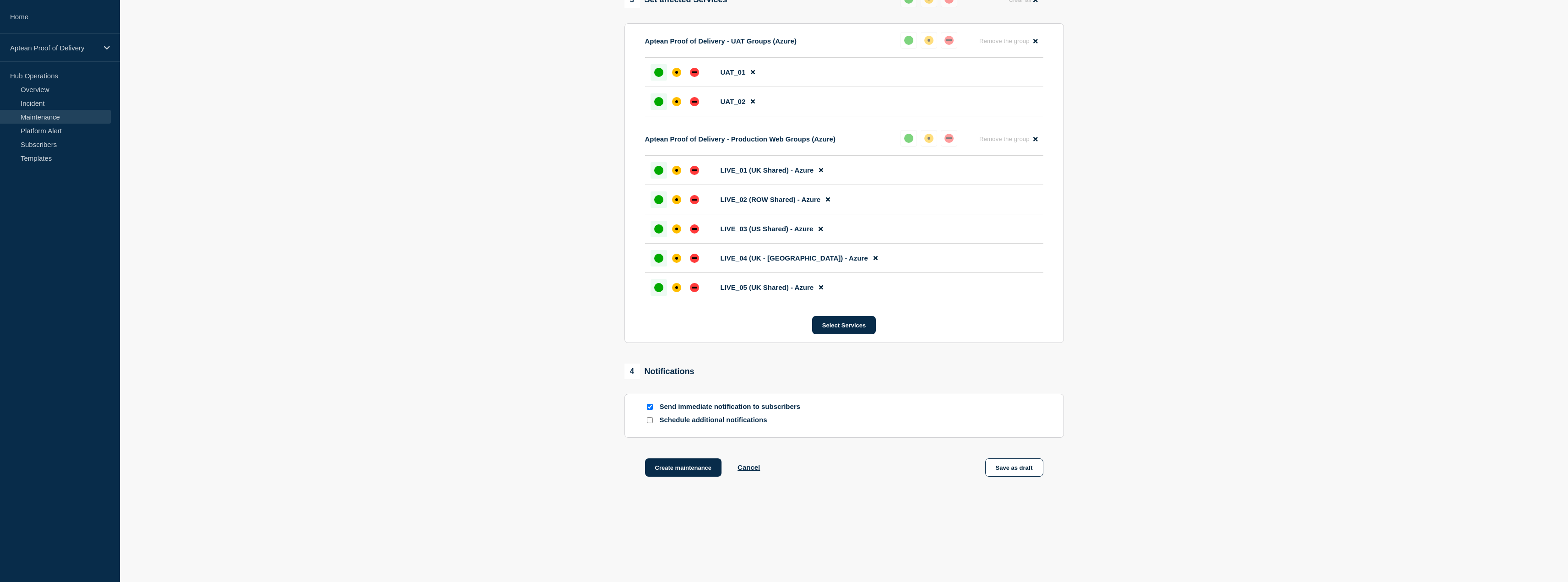
drag, startPoint x: 667, startPoint y: 464, endPoint x: 548, endPoint y: 444, distance: 120.7
click at [548, 444] on section "1 Provide details Title (required) Aptean Proof of Delivery – Mobile App Releas…" at bounding box center [844, 51] width 1448 height 899
click at [690, 464] on button "Create maintenance" at bounding box center [683, 468] width 77 height 18
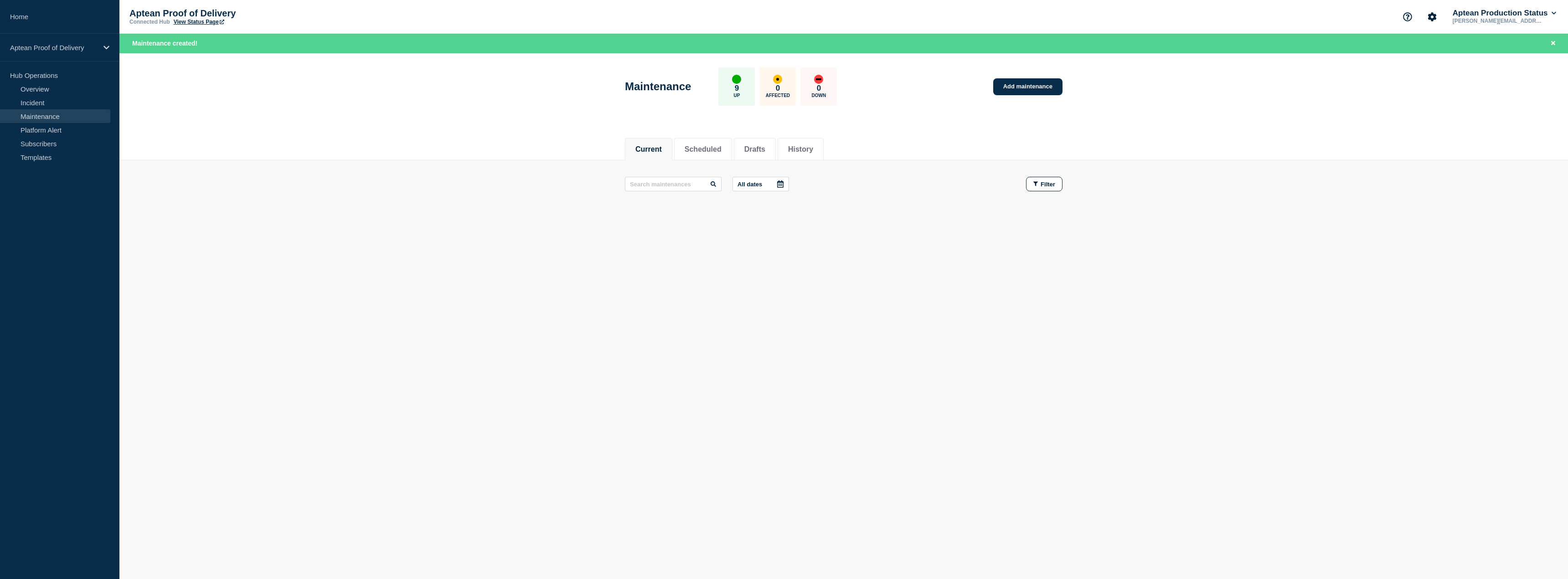
click at [65, 120] on link "Maintenance" at bounding box center [55, 116] width 110 height 13
click at [732, 148] on li "Scheduled" at bounding box center [703, 149] width 58 height 23
